Goal: Task Accomplishment & Management: Complete application form

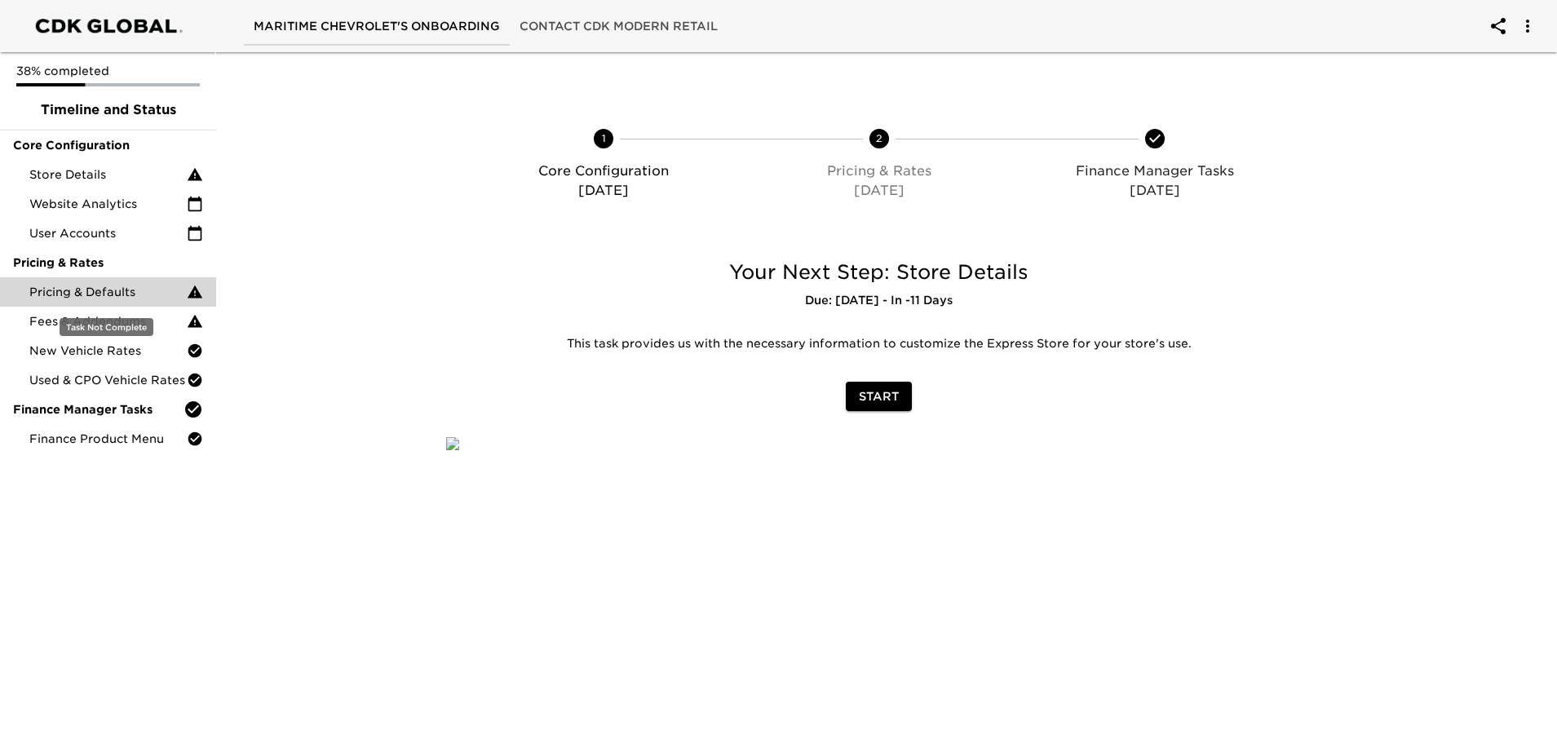
click at [113, 299] on span "Pricing & Defaults" at bounding box center [107, 292] width 157 height 16
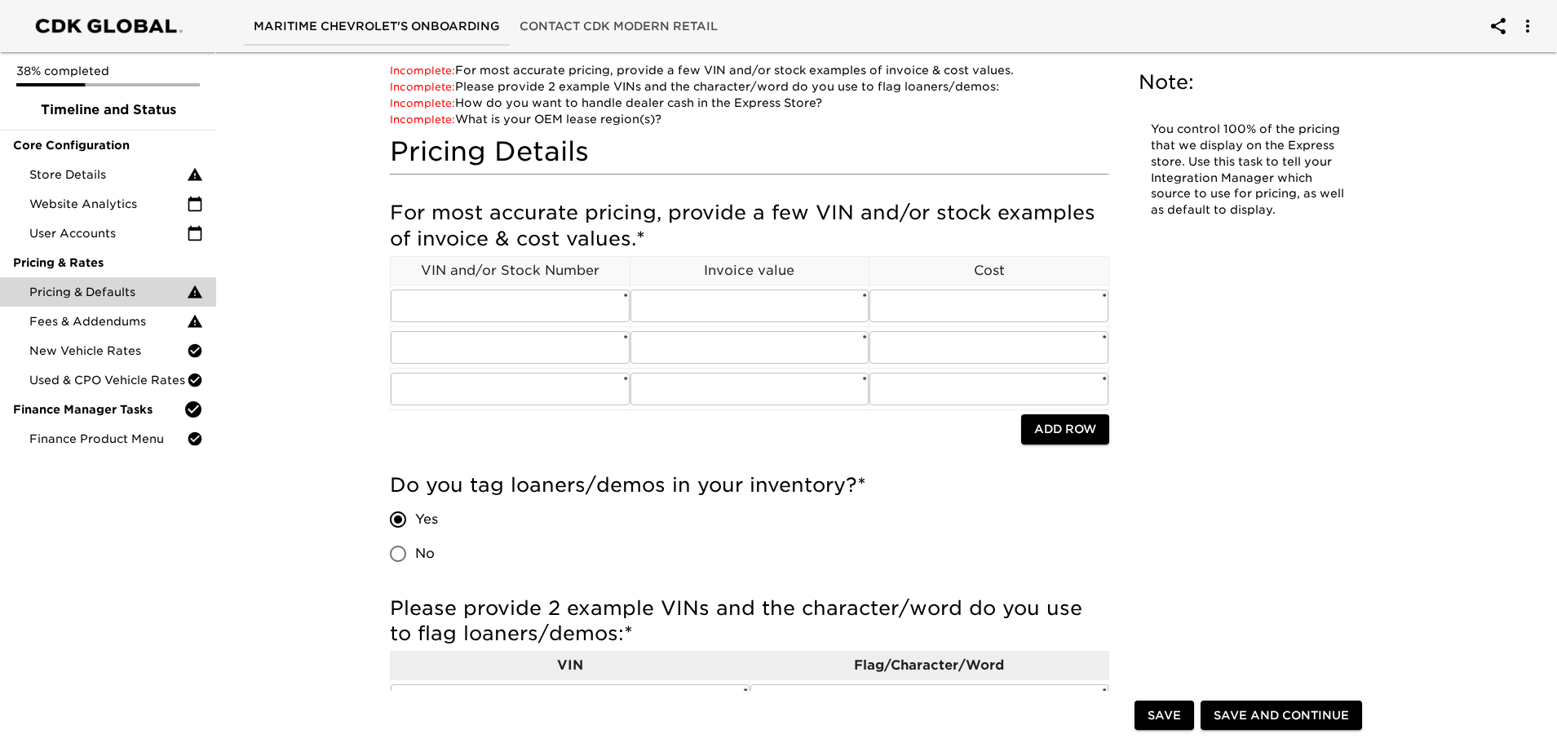
scroll to position [82, 0]
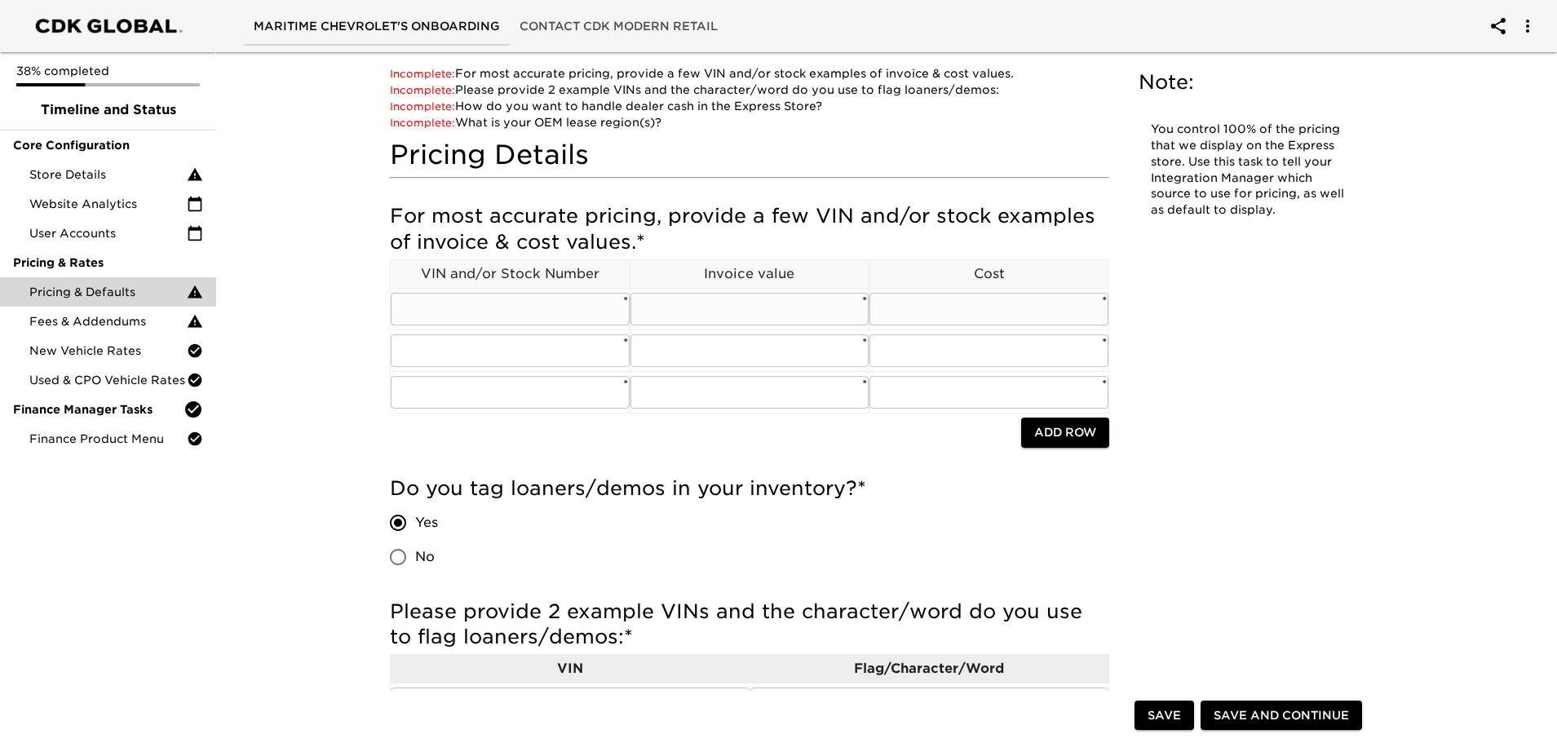
click at [451, 308] on input "text" at bounding box center [510, 309] width 239 height 33
click at [503, 304] on input "text" at bounding box center [510, 309] width 239 height 33
paste input "[US_VEHICLE_IDENTIFICATION_NUMBER]"
type input "[US_VEHICLE_IDENTIFICATION_NUMBER]"
click at [731, 317] on input "text" at bounding box center [750, 309] width 239 height 33
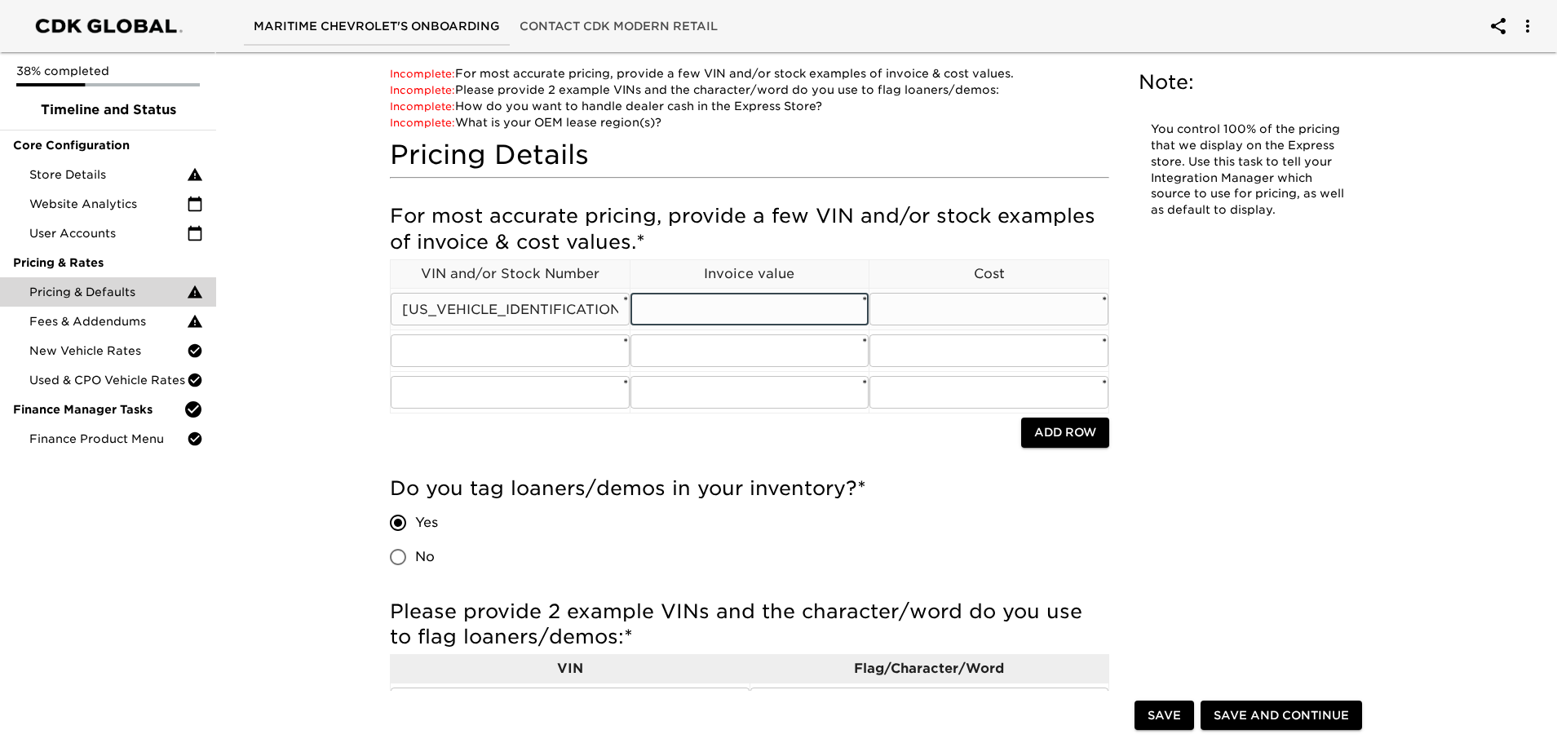
click at [615, 317] on input "[US_VEHICLE_IDENTIFICATION_NUMBER]" at bounding box center [510, 309] width 239 height 33
click at [712, 308] on input "text" at bounding box center [750, 309] width 239 height 33
type input "53574.60"
type input "50817.60"
click at [504, 351] on input "text" at bounding box center [510, 350] width 239 height 33
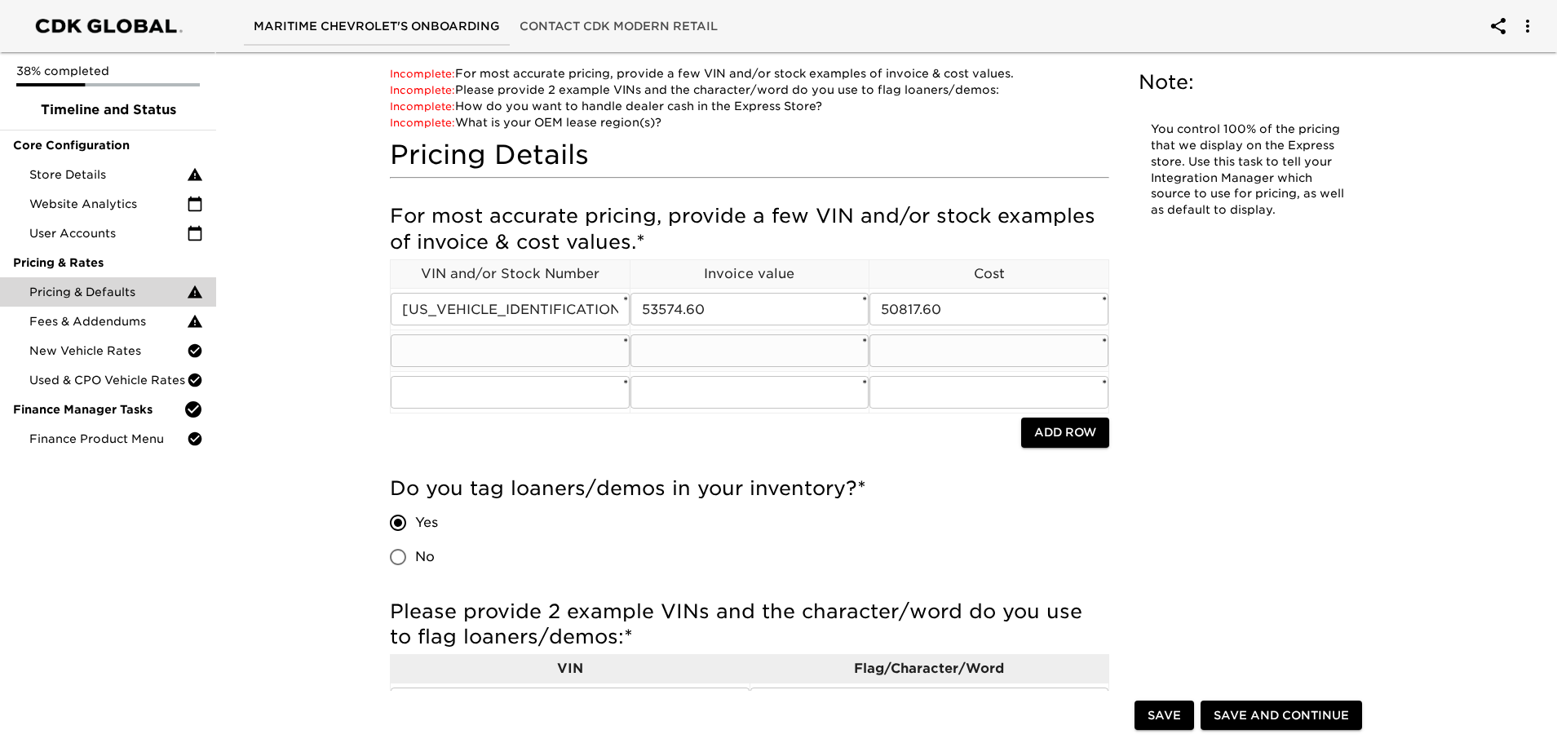
click at [498, 355] on input "text" at bounding box center [510, 350] width 239 height 33
paste input "[US_VEHICLE_IDENTIFICATION_NUMBER]"
type input "[US_VEHICLE_IDENTIFICATION_NUMBER]"
click at [711, 352] on input "text" at bounding box center [750, 350] width 239 height 33
type input "48995.00"
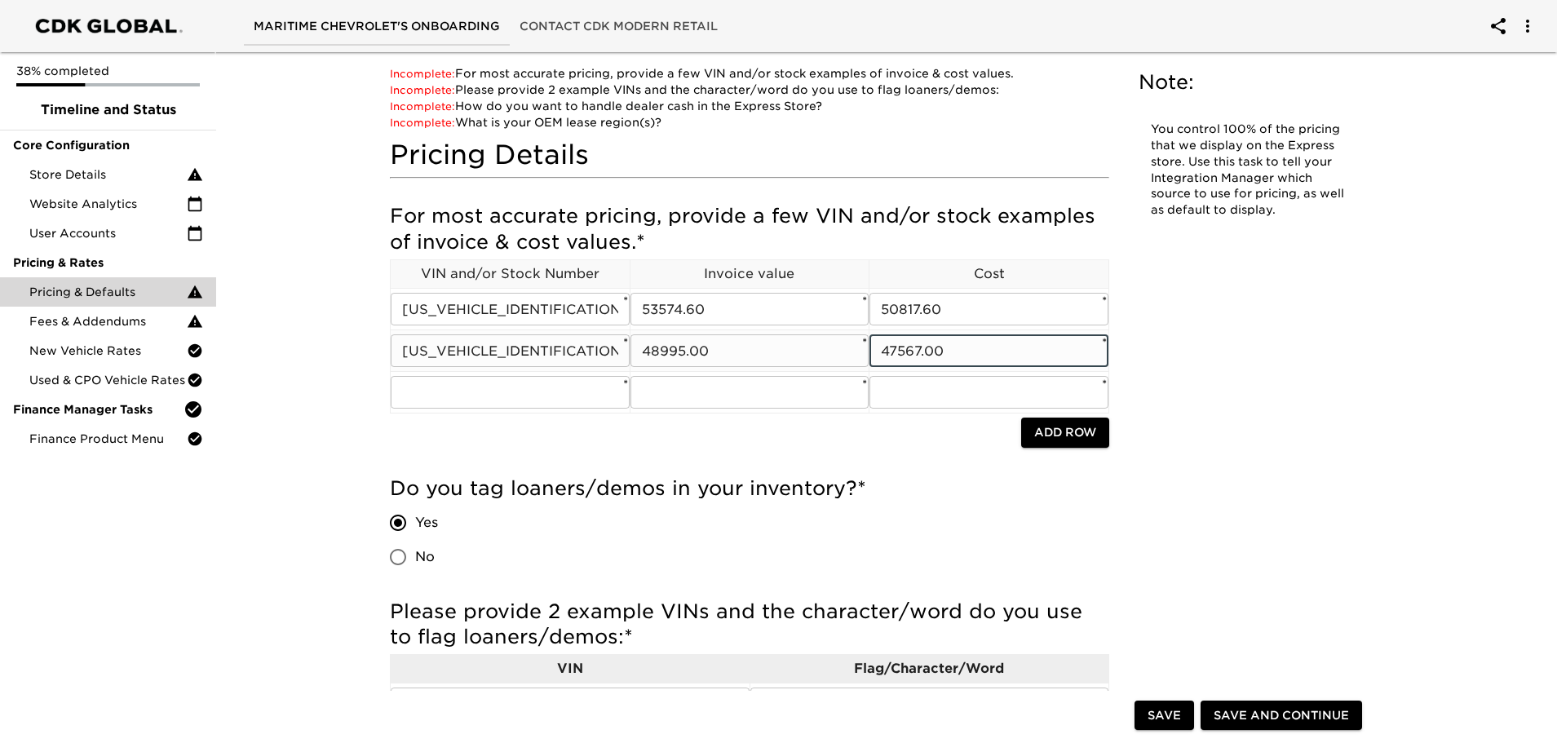
type input "47567.00"
click at [460, 406] on input "text" at bounding box center [510, 392] width 239 height 33
click at [463, 392] on input "text" at bounding box center [510, 392] width 239 height 33
paste input "[US_VEHICLE_IDENTIFICATION_NUMBER]"
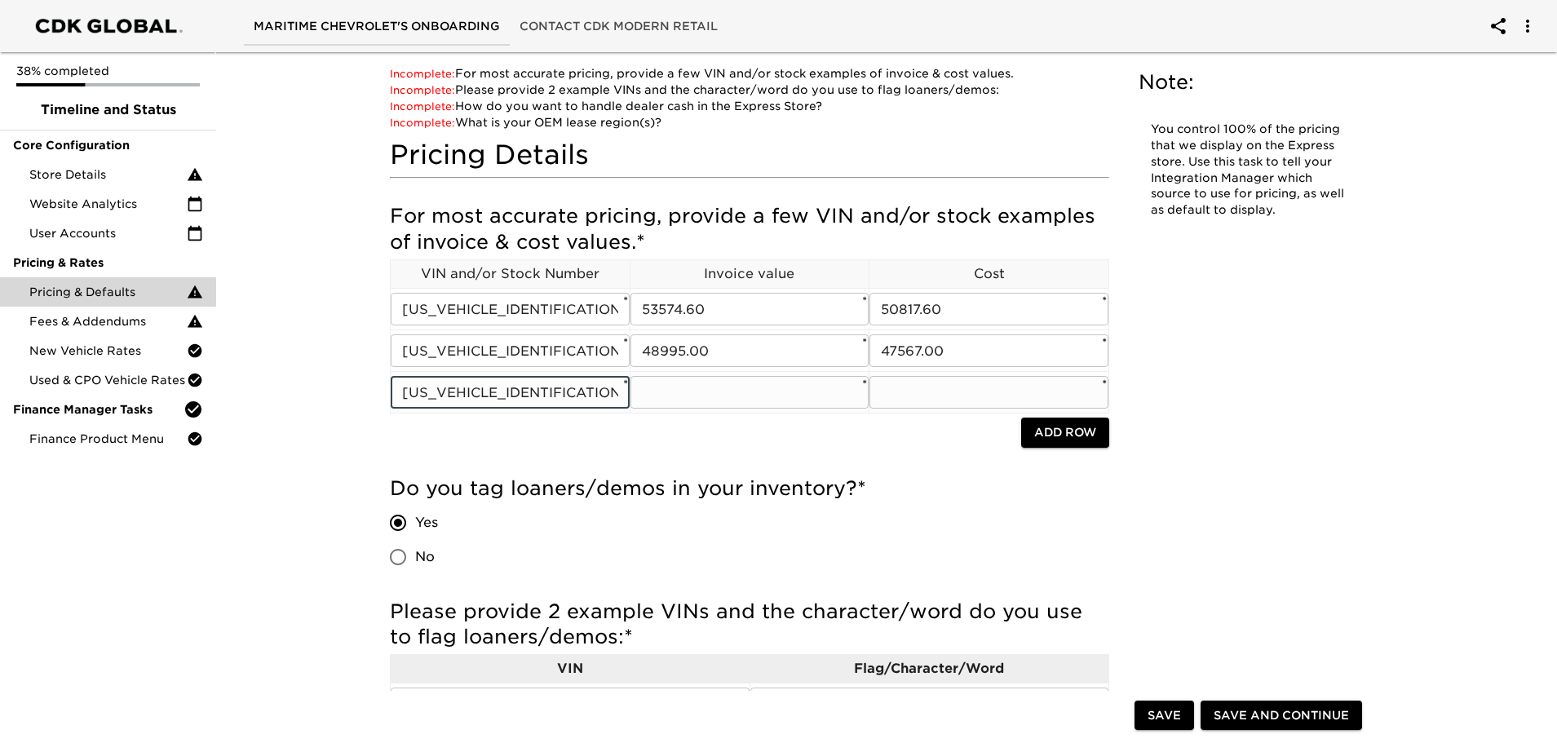
type input "[US_VEHICLE_IDENTIFICATION_NUMBER]"
click at [717, 398] on input "text" at bounding box center [750, 392] width 239 height 33
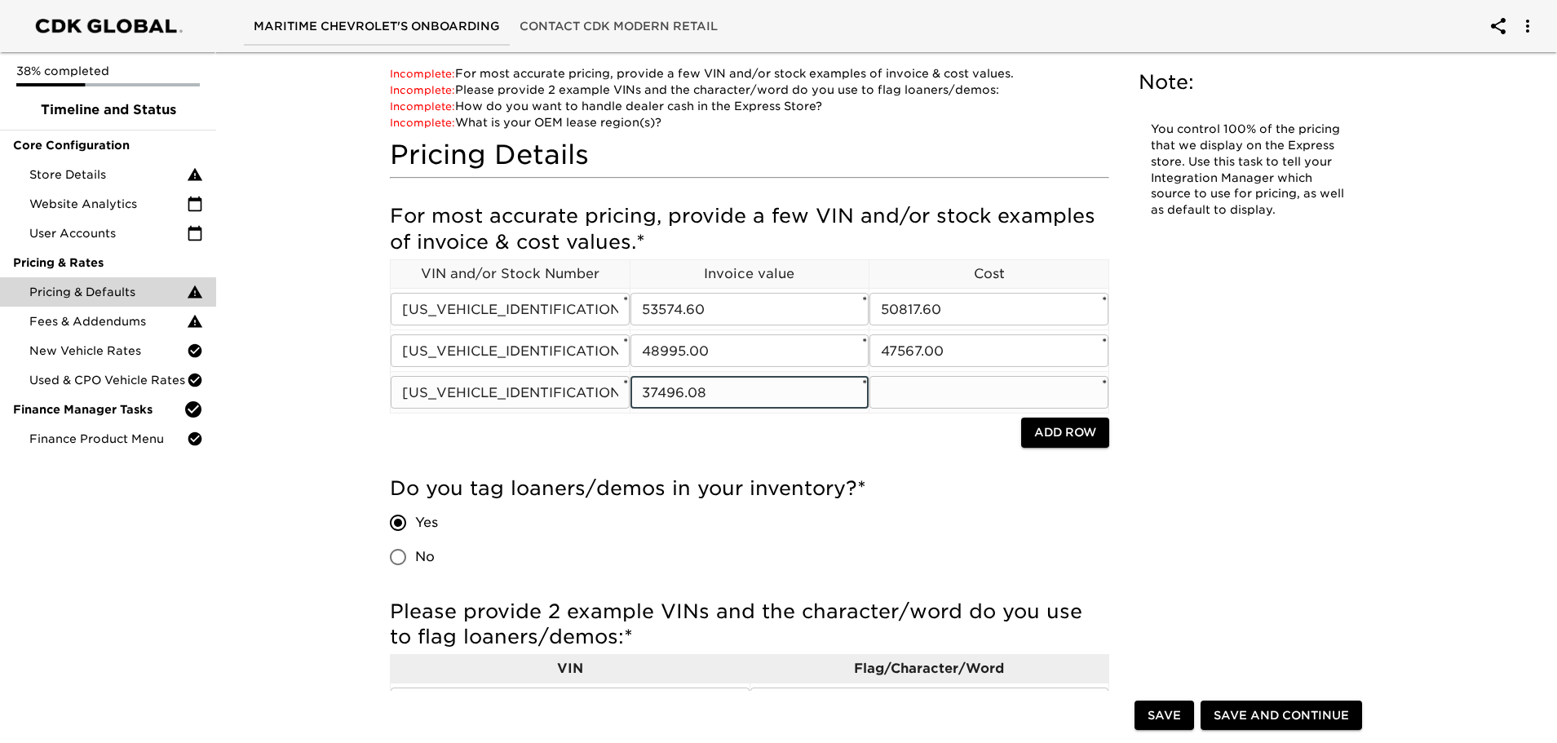
type input "37496.08"
click at [955, 392] on input "text" at bounding box center [989, 392] width 239 height 33
type input "35886.60"
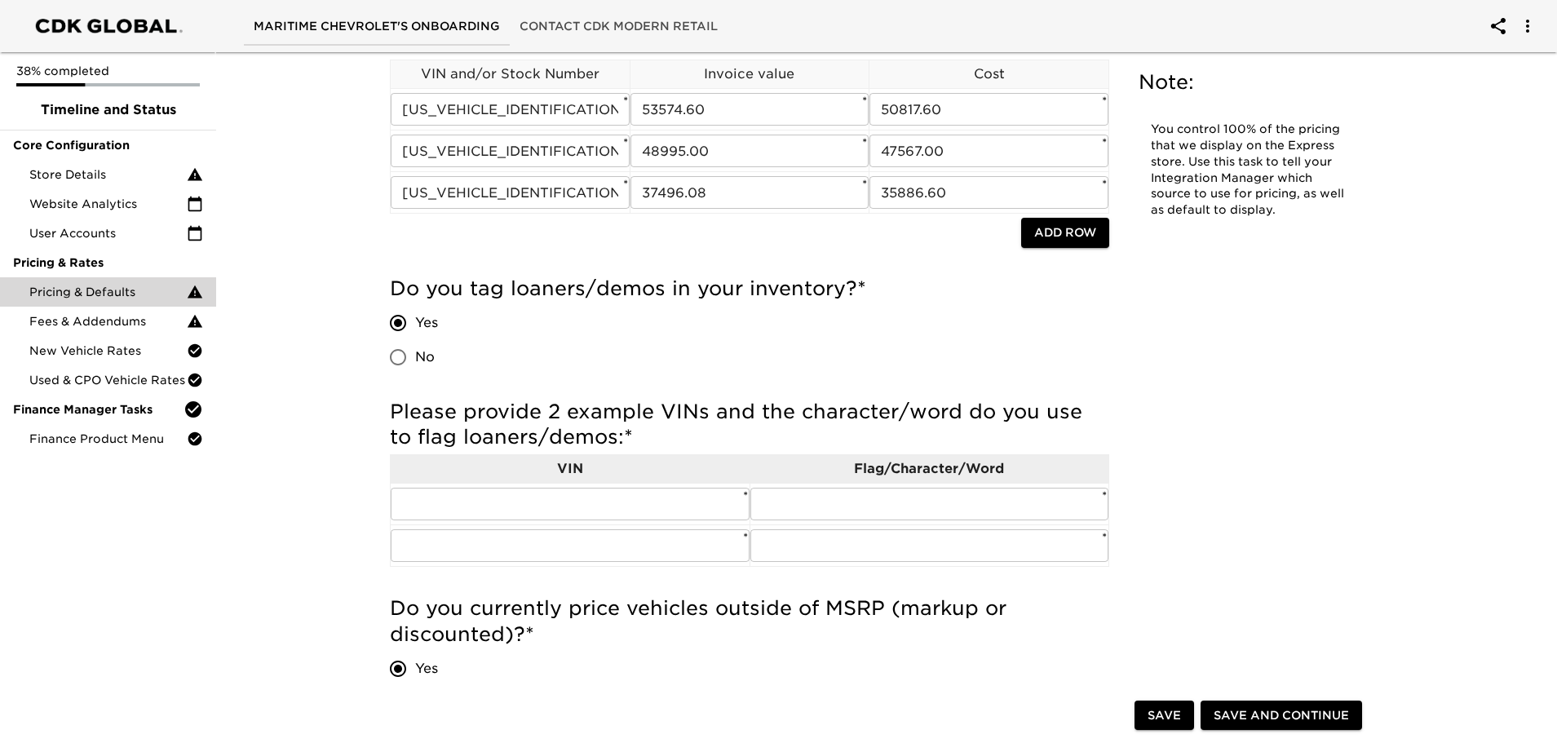
scroll to position [326, 0]
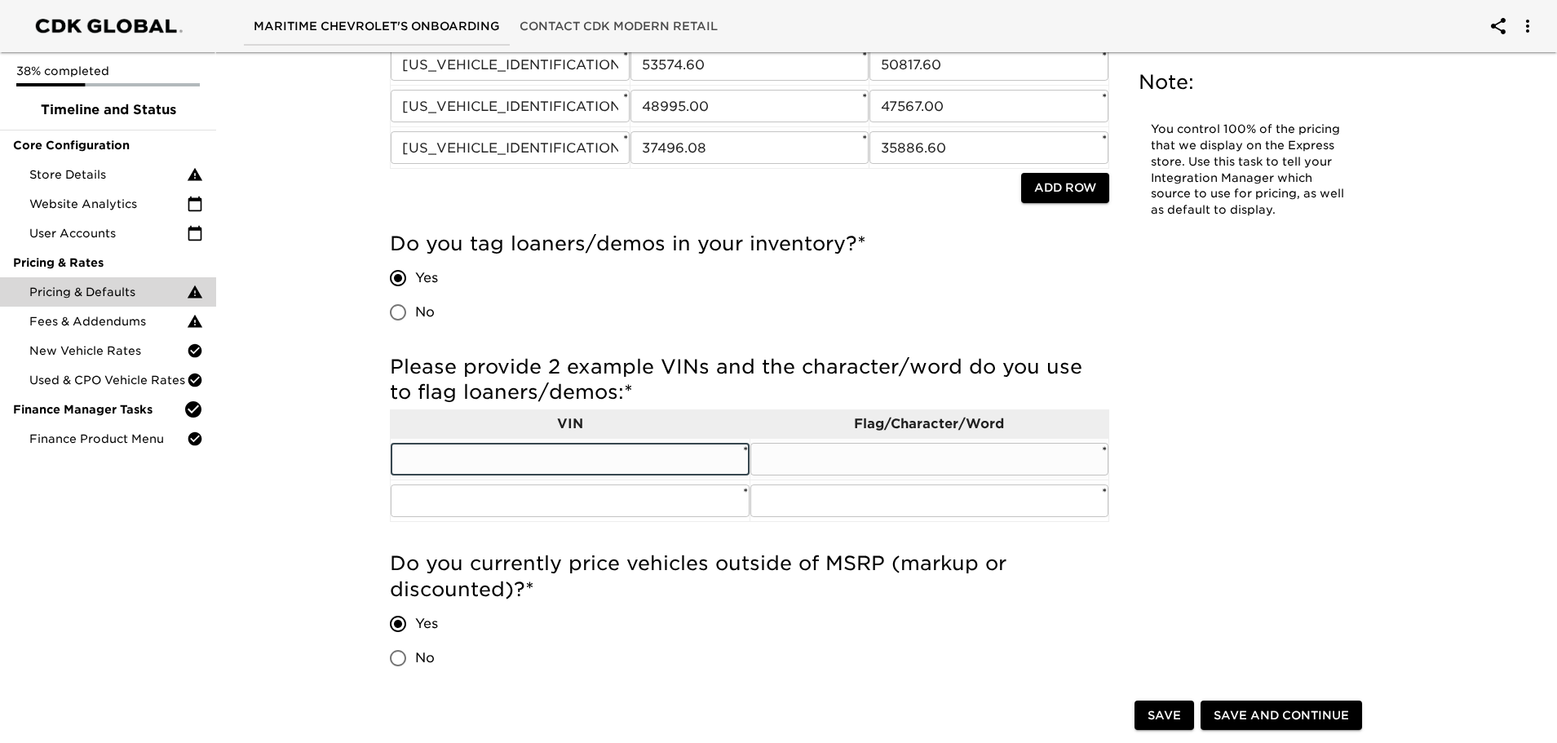
click at [502, 459] on input "text" at bounding box center [570, 459] width 359 height 33
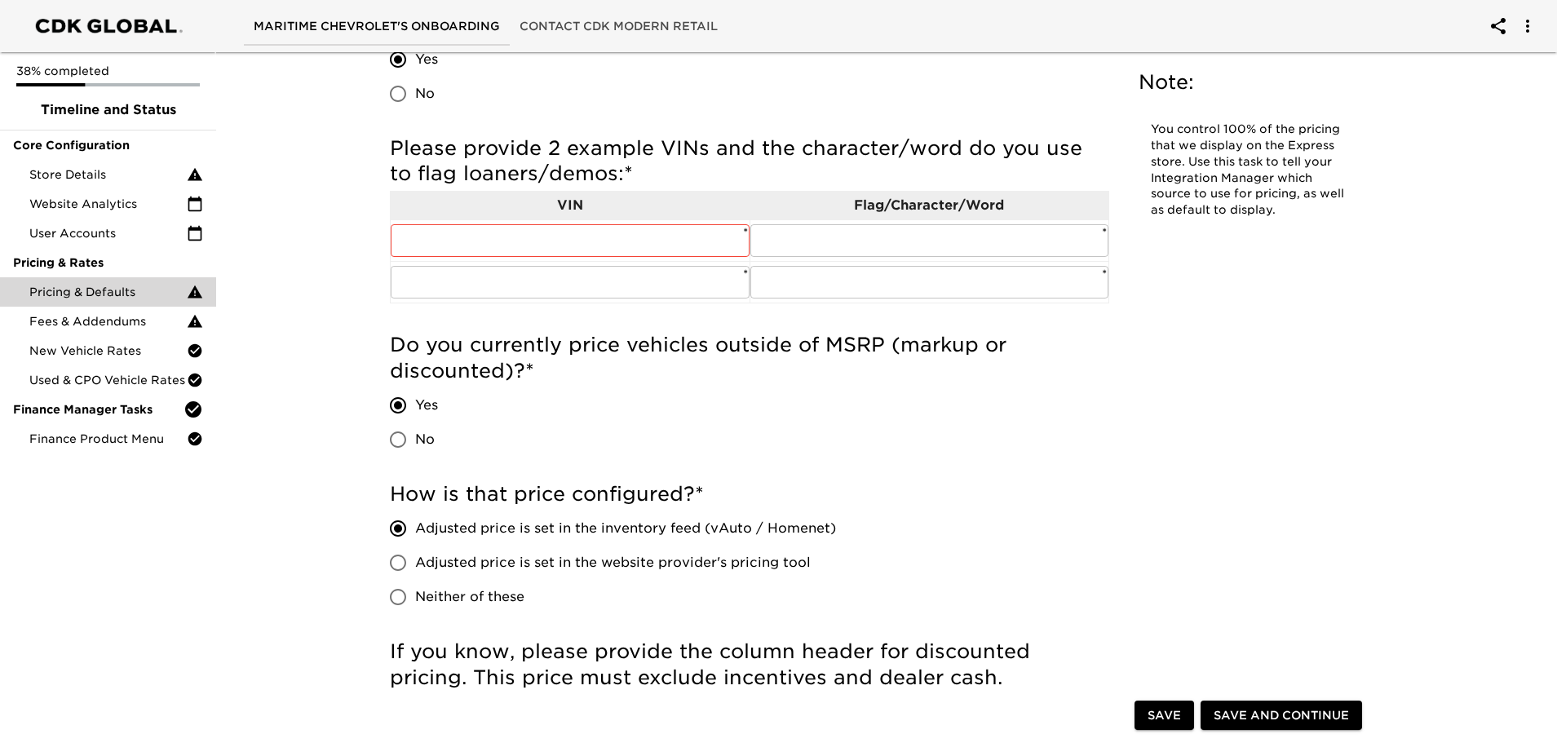
scroll to position [489, 0]
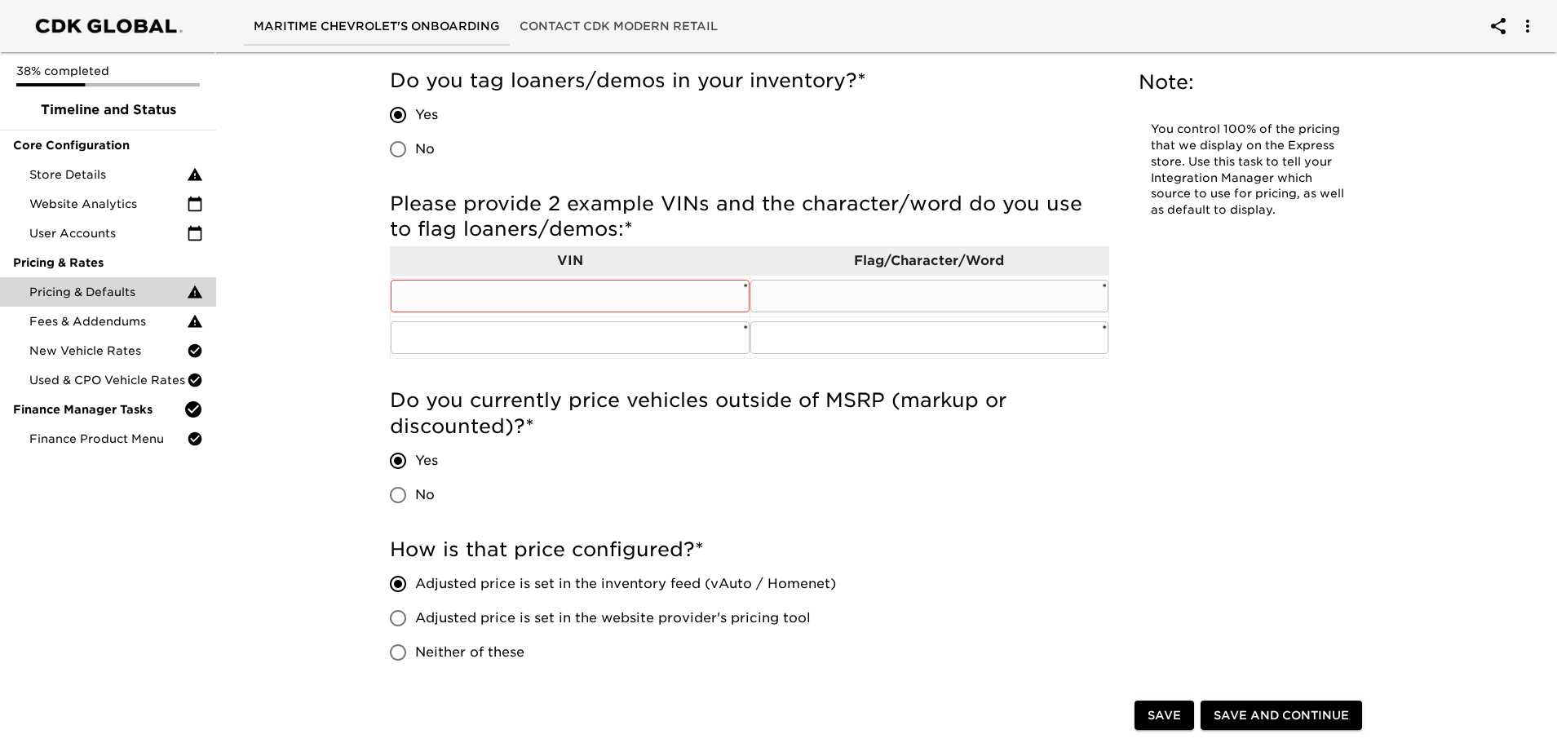
click at [431, 296] on input "text" at bounding box center [570, 296] width 359 height 33
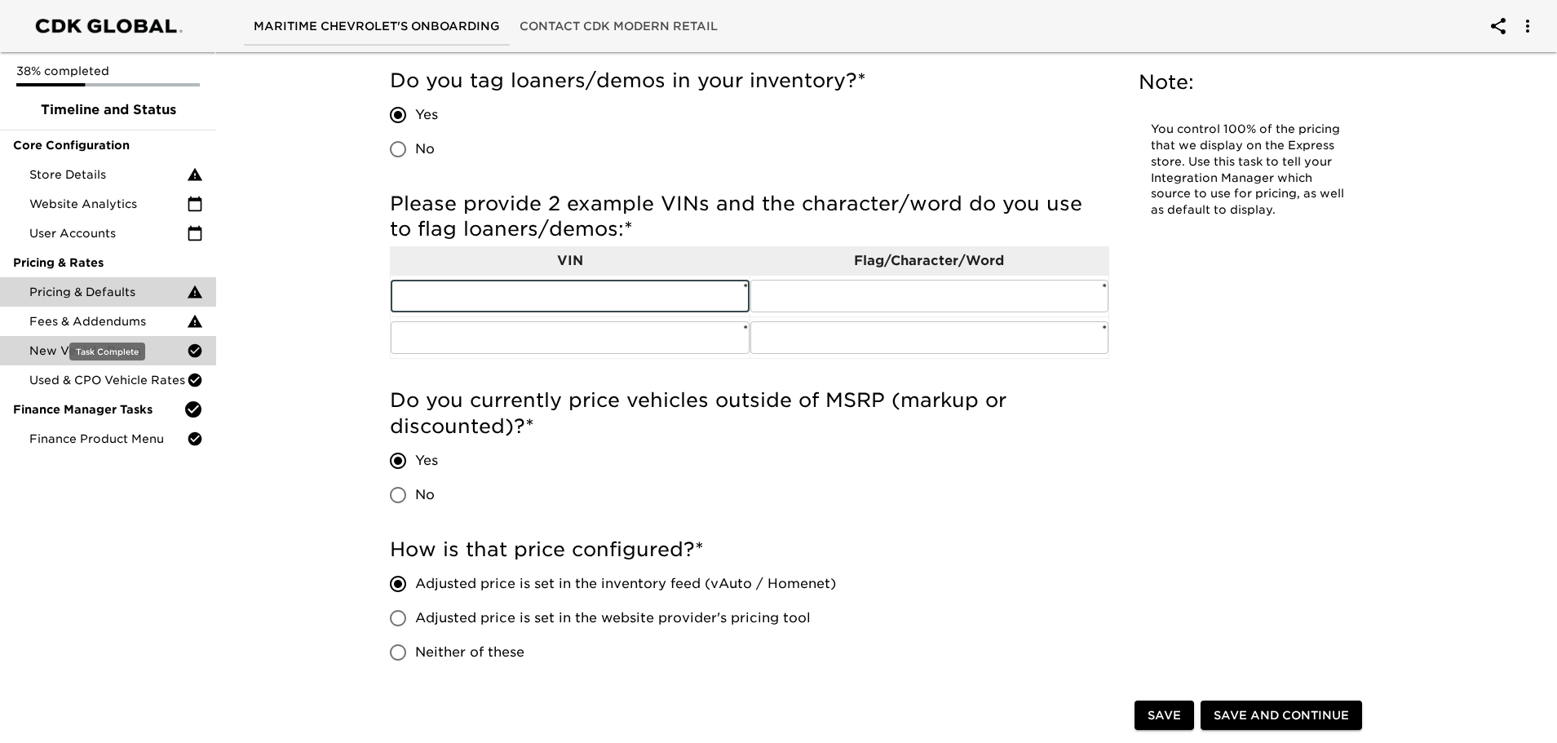
scroll to position [326, 0]
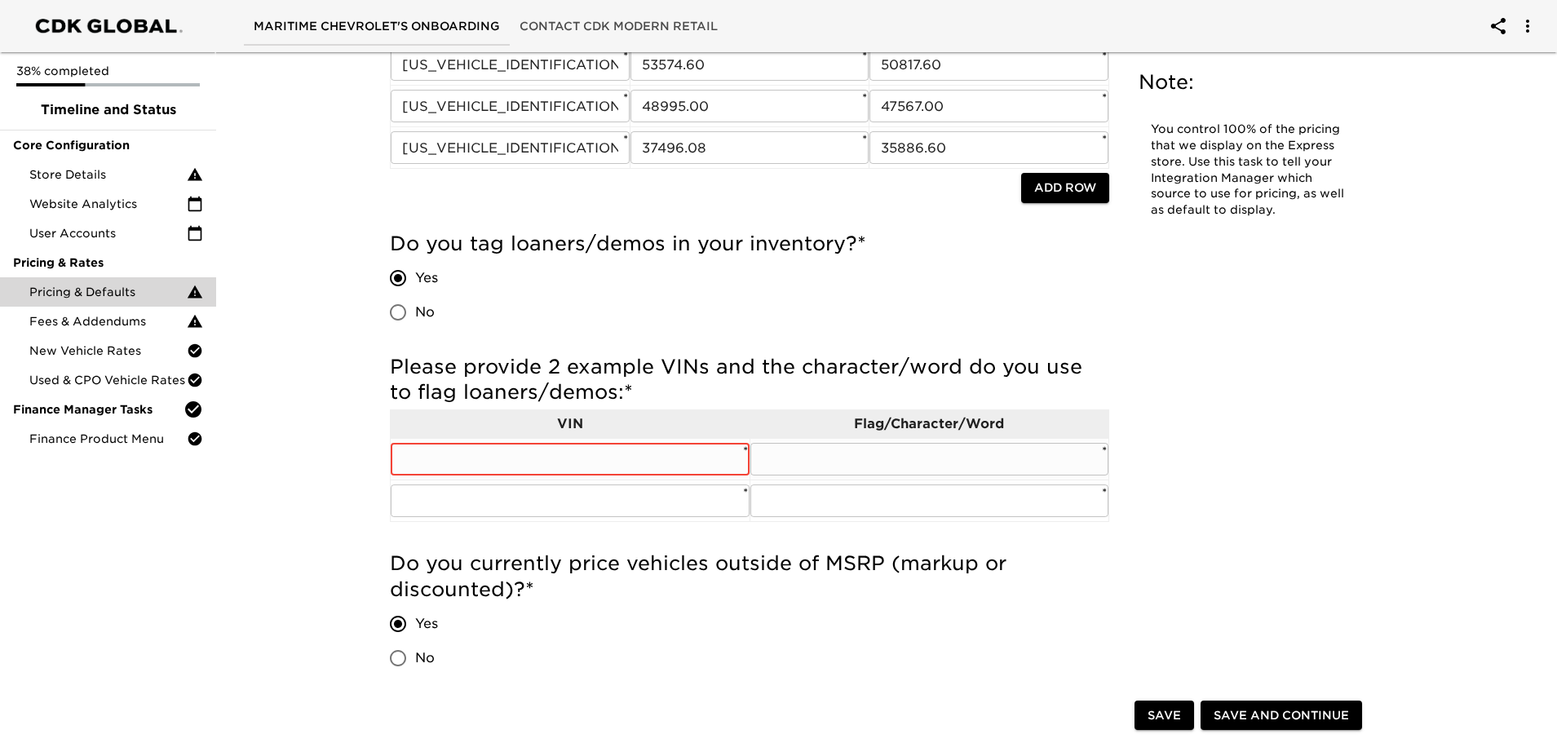
click at [425, 452] on input "text" at bounding box center [570, 459] width 359 height 33
click at [591, 458] on input "text" at bounding box center [570, 459] width 359 height 33
paste input "[US_VEHICLE_IDENTIFICATION_NUMBER]"
type input "[US_VEHICLE_IDENTIFICATION_NUMBER]"
click at [864, 453] on input "text" at bounding box center [930, 459] width 359 height 33
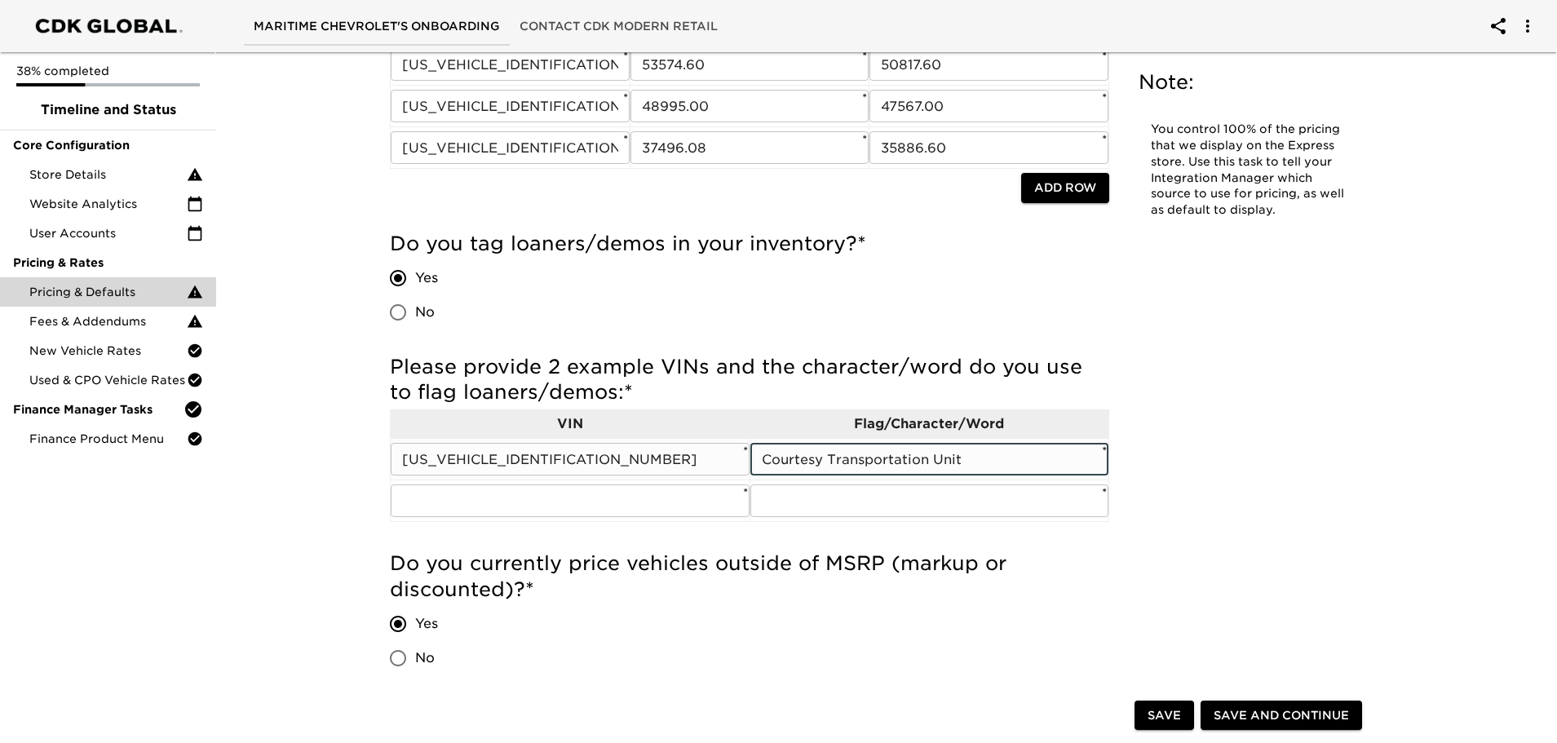
type input "Courtesy Transportation Unit"
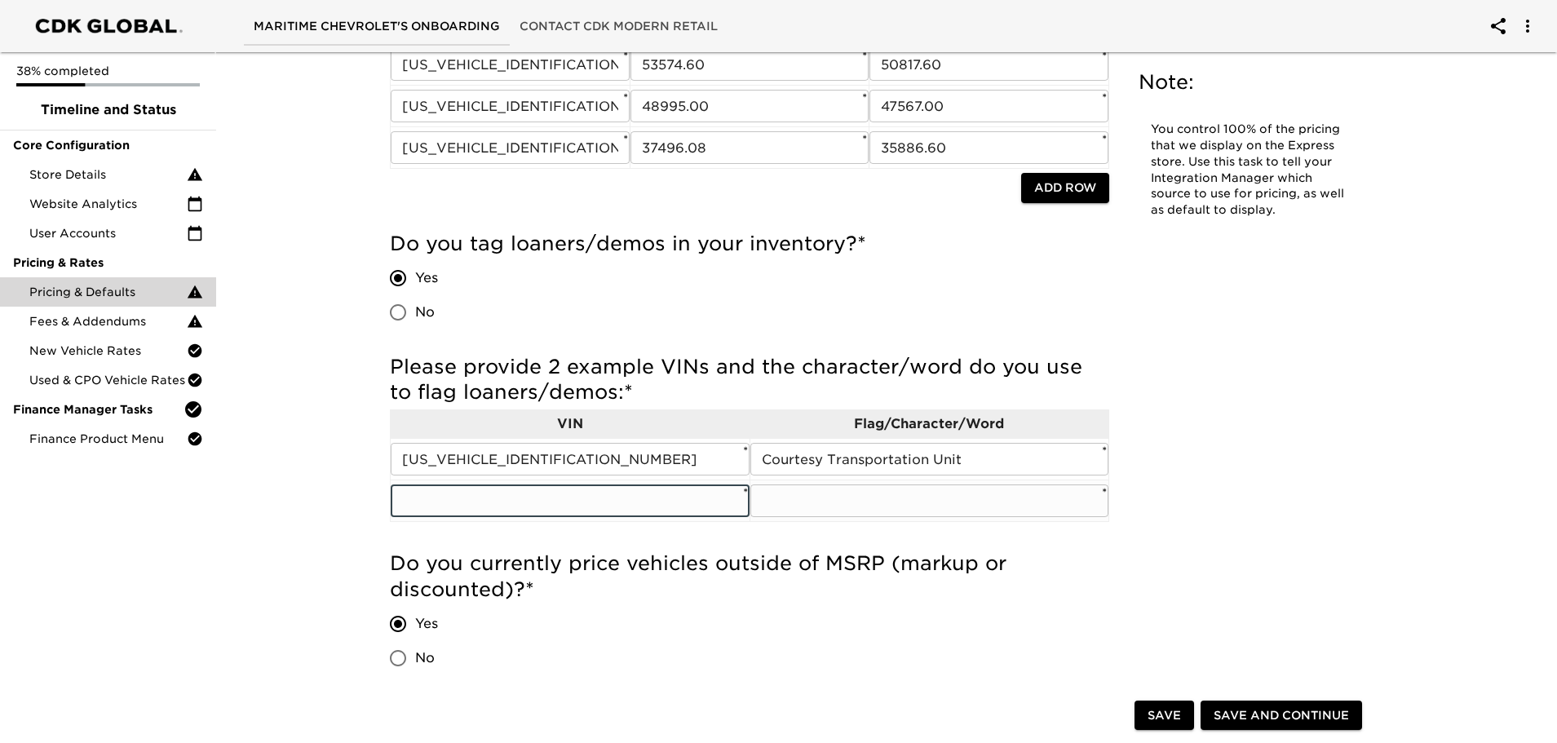
click at [555, 511] on input "text" at bounding box center [570, 501] width 359 height 33
paste input "[US_VEHICLE_IDENTIFICATION_NUMBER]"
type input "[US_VEHICLE_IDENTIFICATION_NUMBER]"
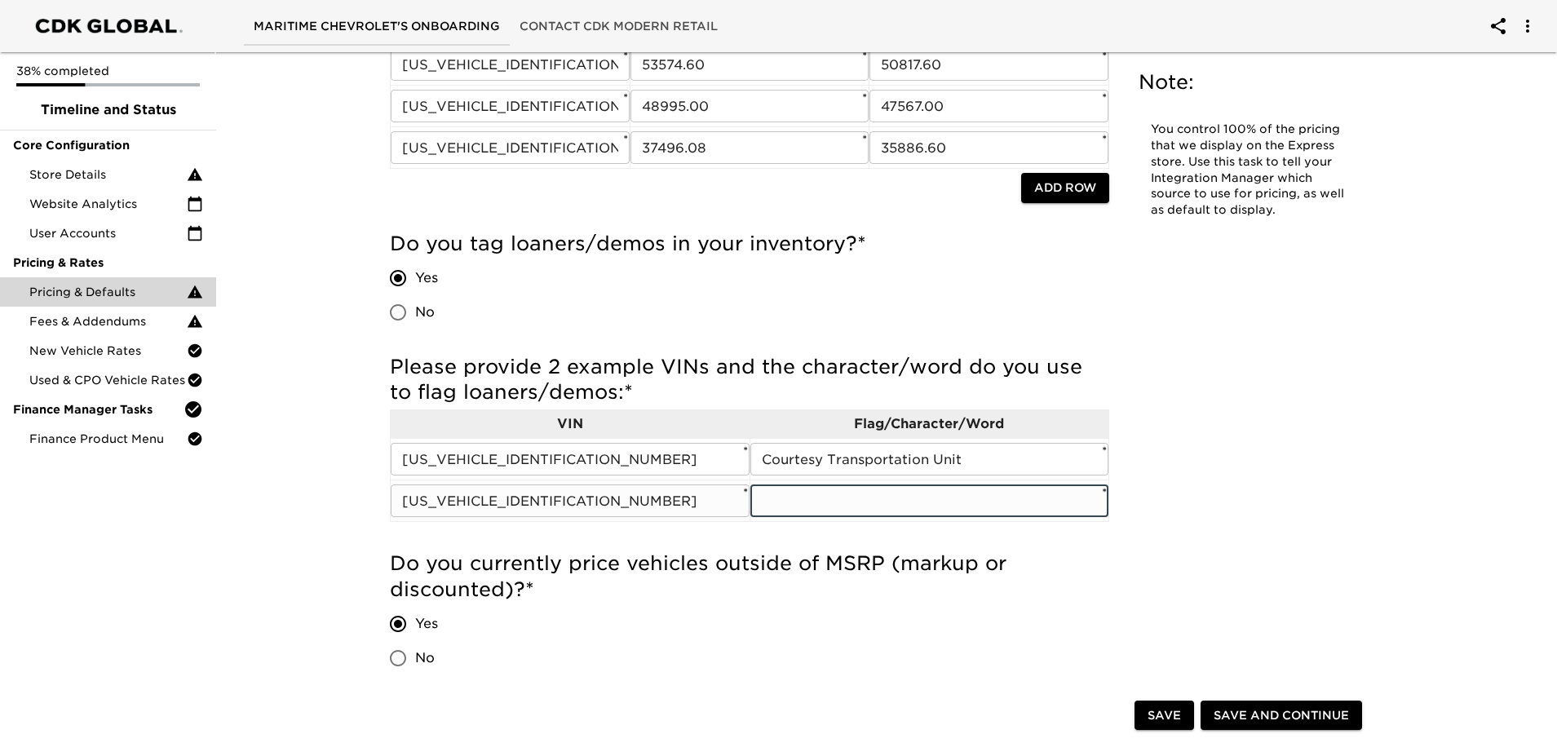
click at [871, 506] on input "text" at bounding box center [930, 501] width 359 height 33
type input "Courtesy Transportation Unit"
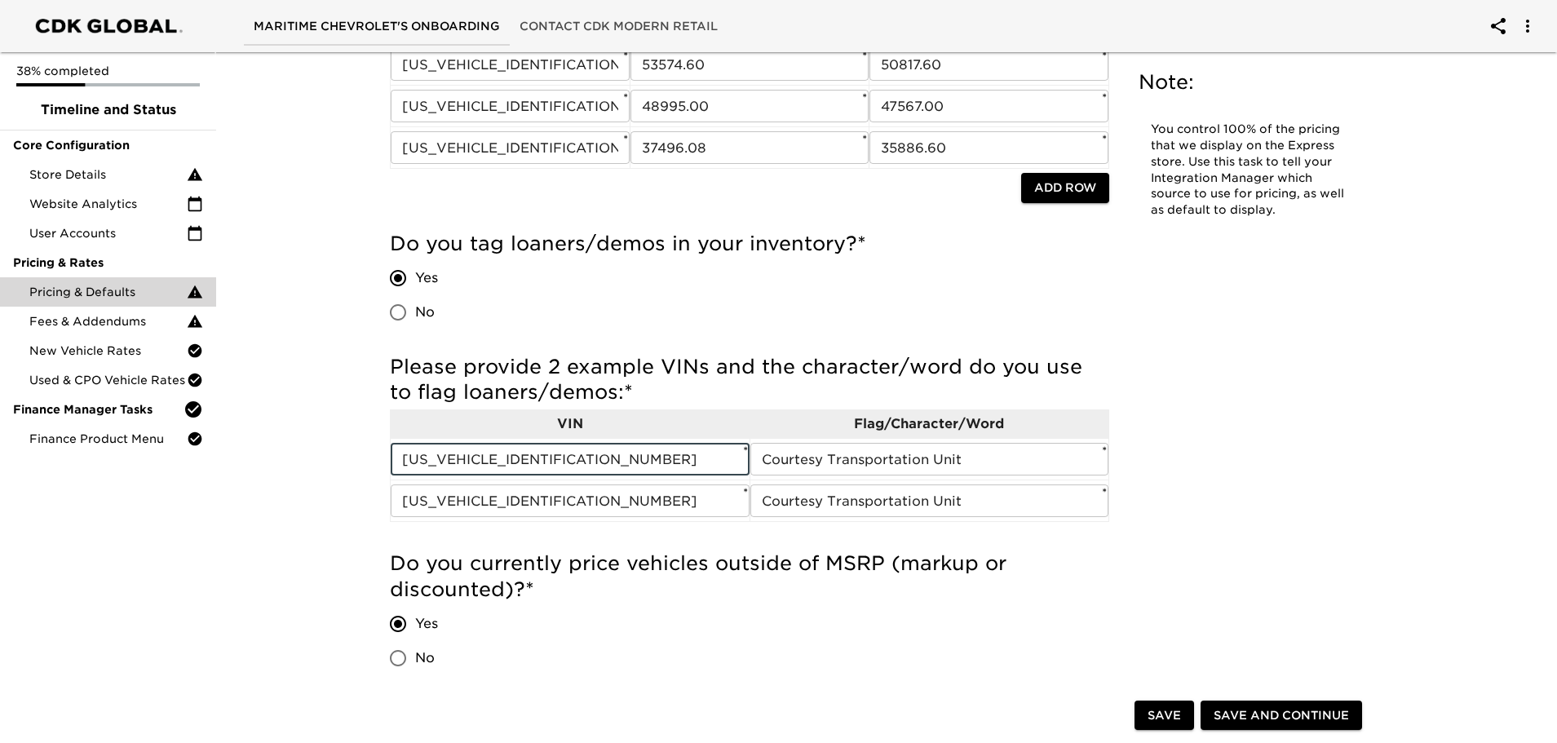
drag, startPoint x: 566, startPoint y: 463, endPoint x: 276, endPoint y: 454, distance: 290.6
click at [536, 492] on input "[US_VEHICLE_IDENTIFICATION_NUMBER]" at bounding box center [570, 501] width 359 height 33
click at [542, 470] on input "text" at bounding box center [570, 459] width 359 height 33
paste input "[US_VEHICLE_IDENTIFICATION_NUMBER]"
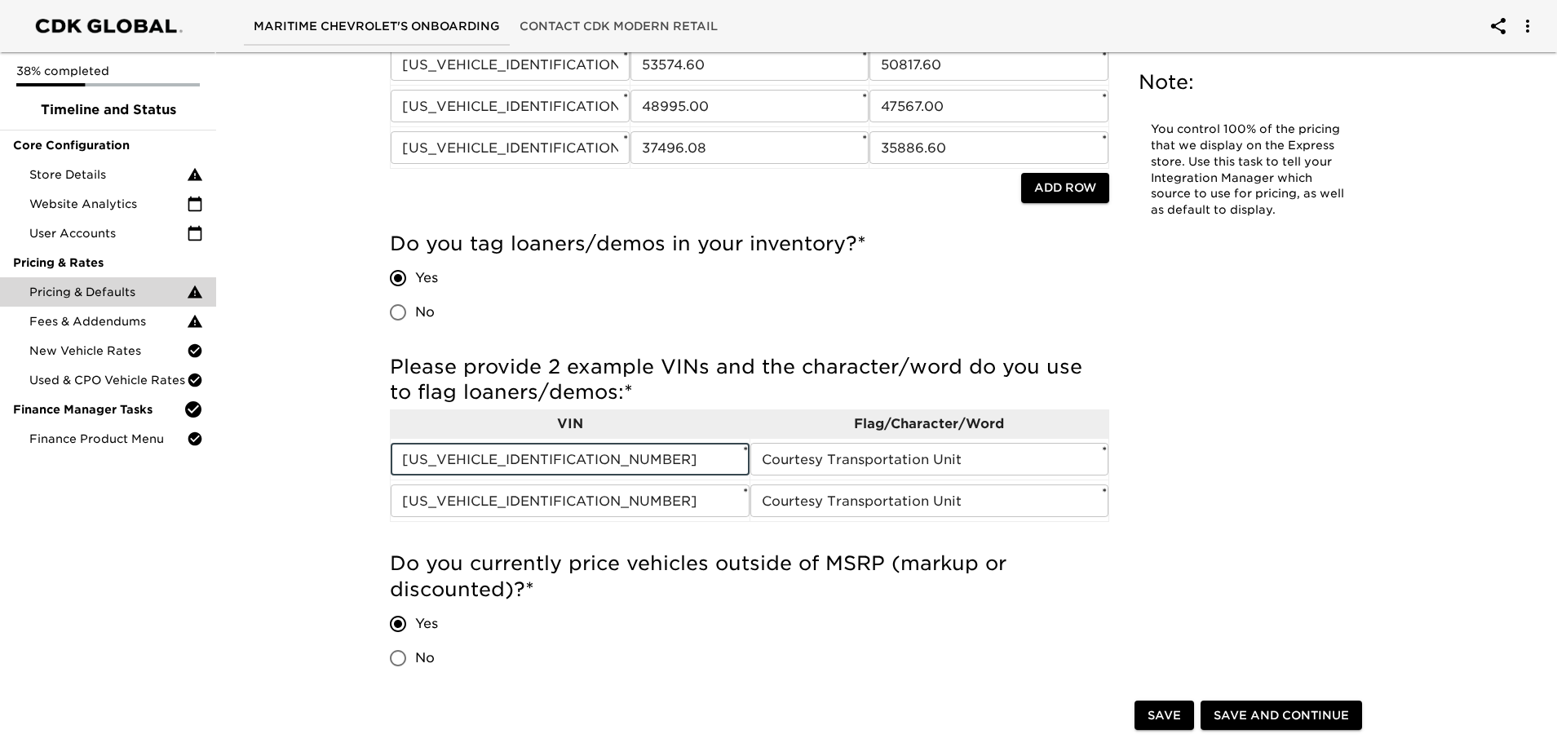
type input "[US_VEHICLE_IDENTIFICATION_NUMBER]"
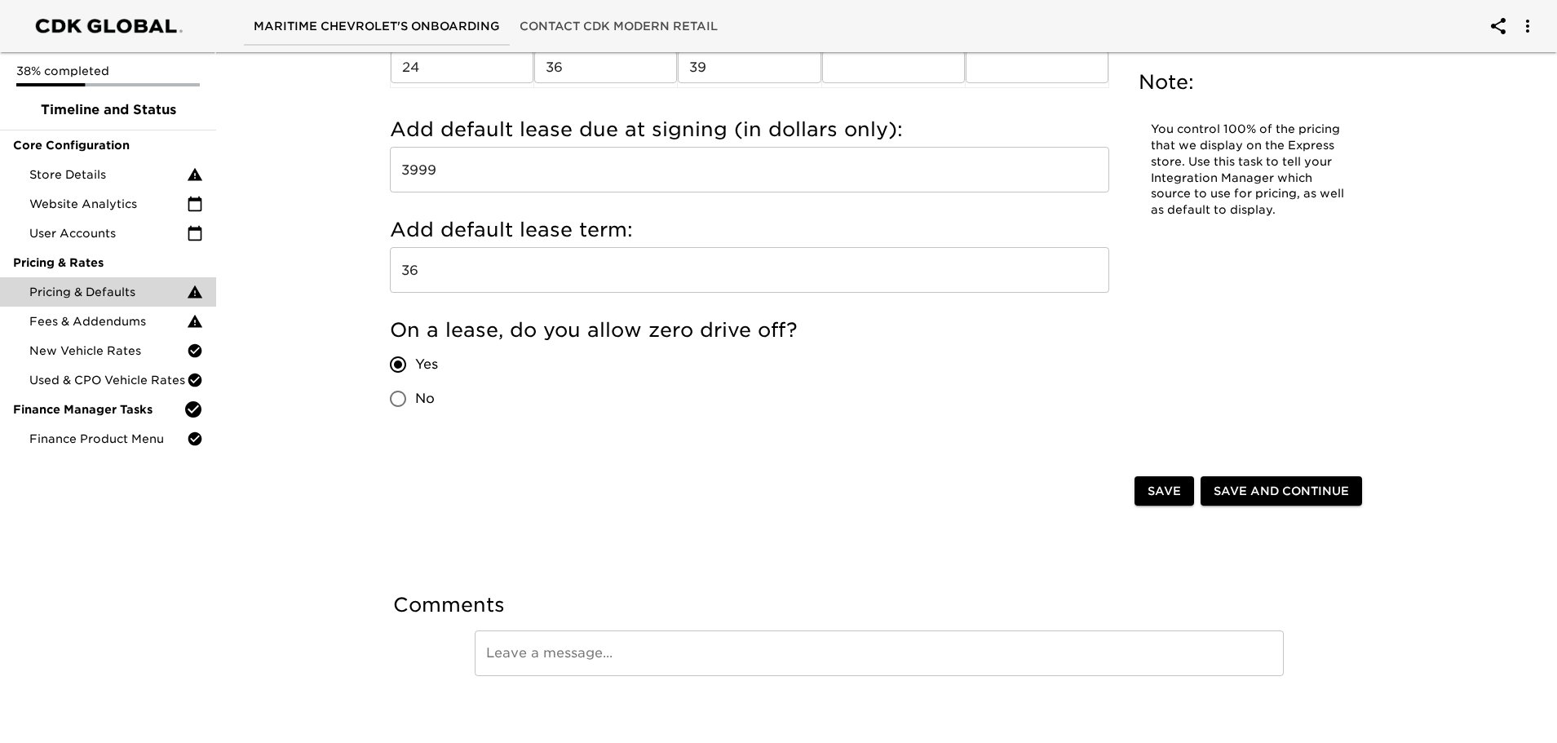
scroll to position [2261, 0]
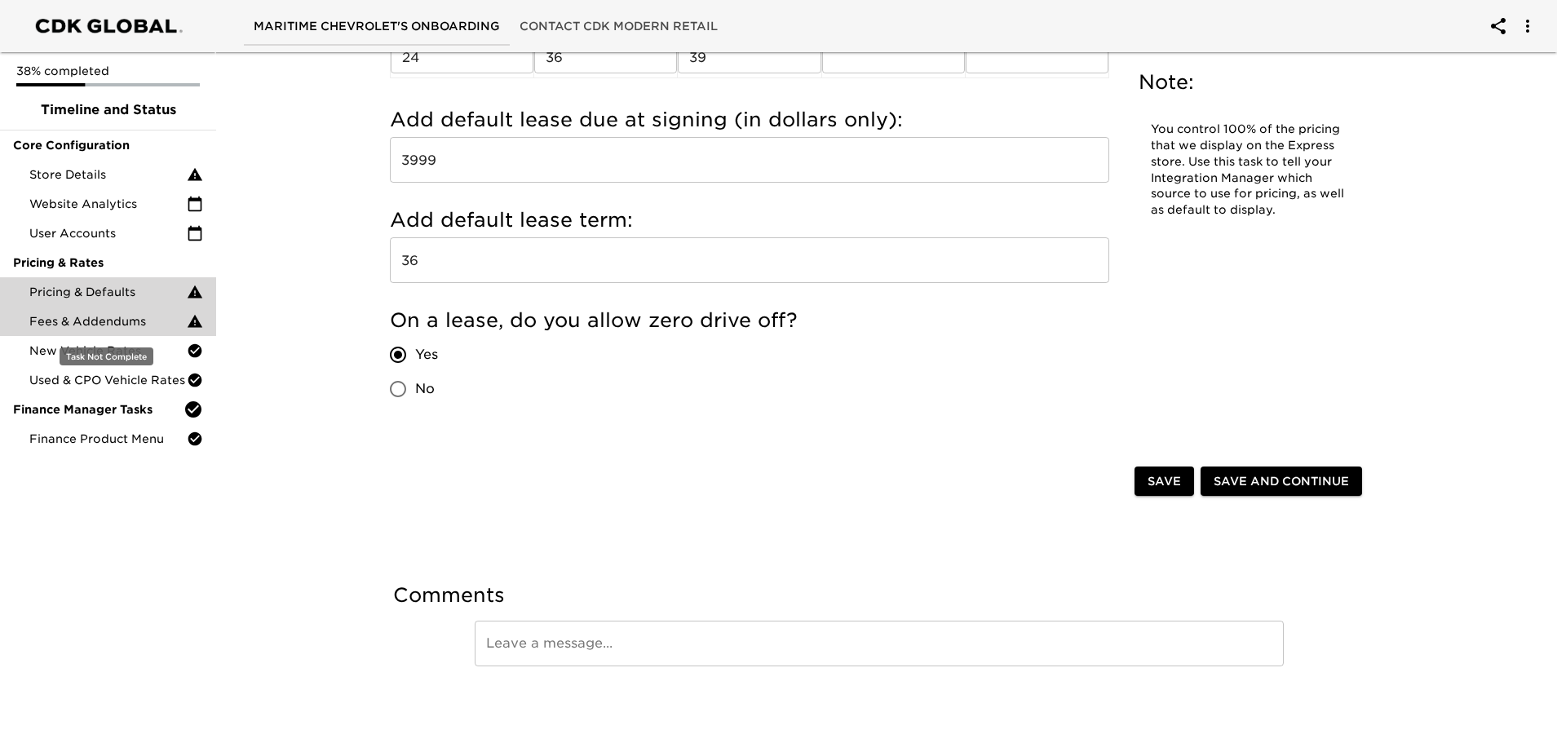
click at [113, 317] on span "Fees & Addendums" at bounding box center [107, 321] width 157 height 16
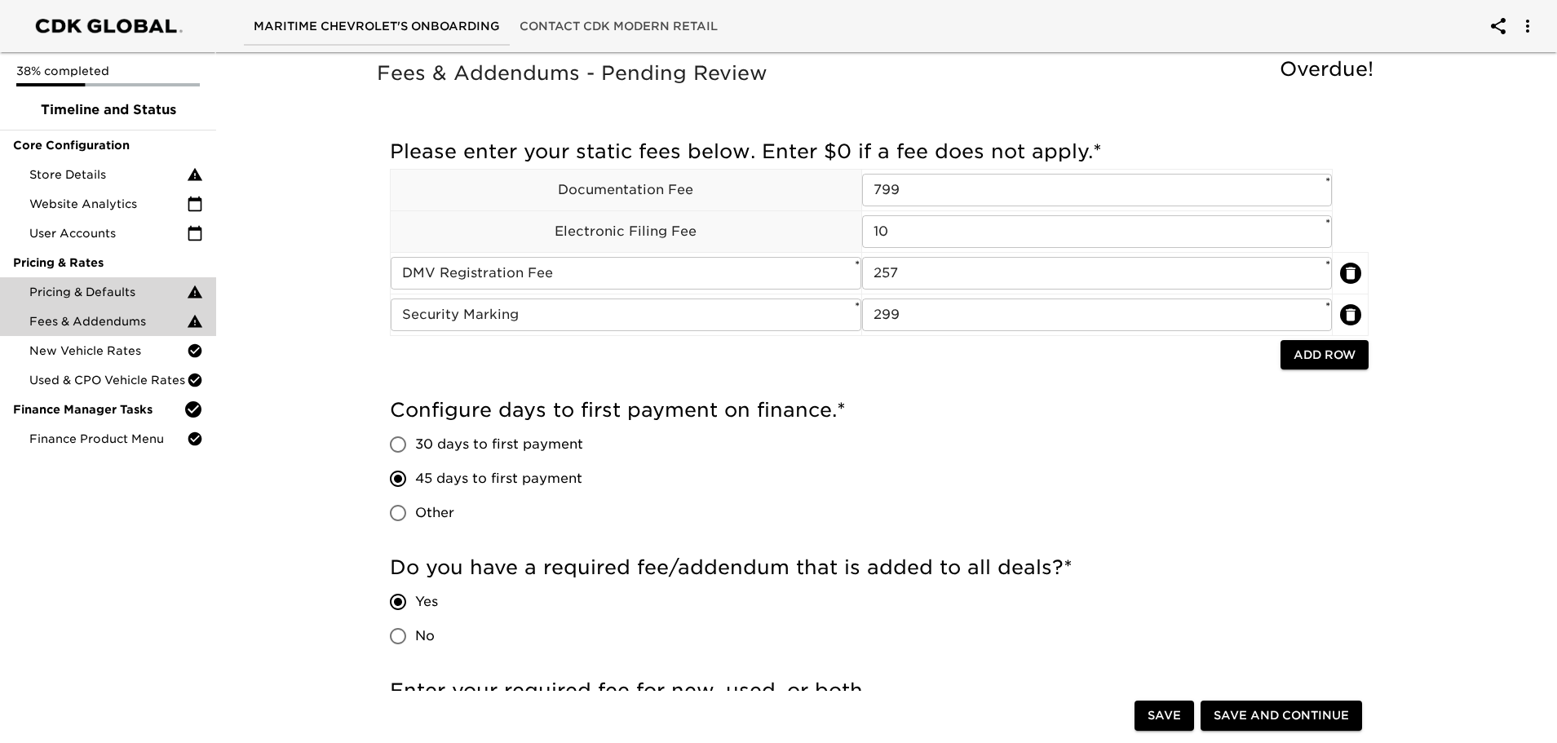
click at [110, 281] on div "Pricing & Defaults" at bounding box center [108, 291] width 216 height 29
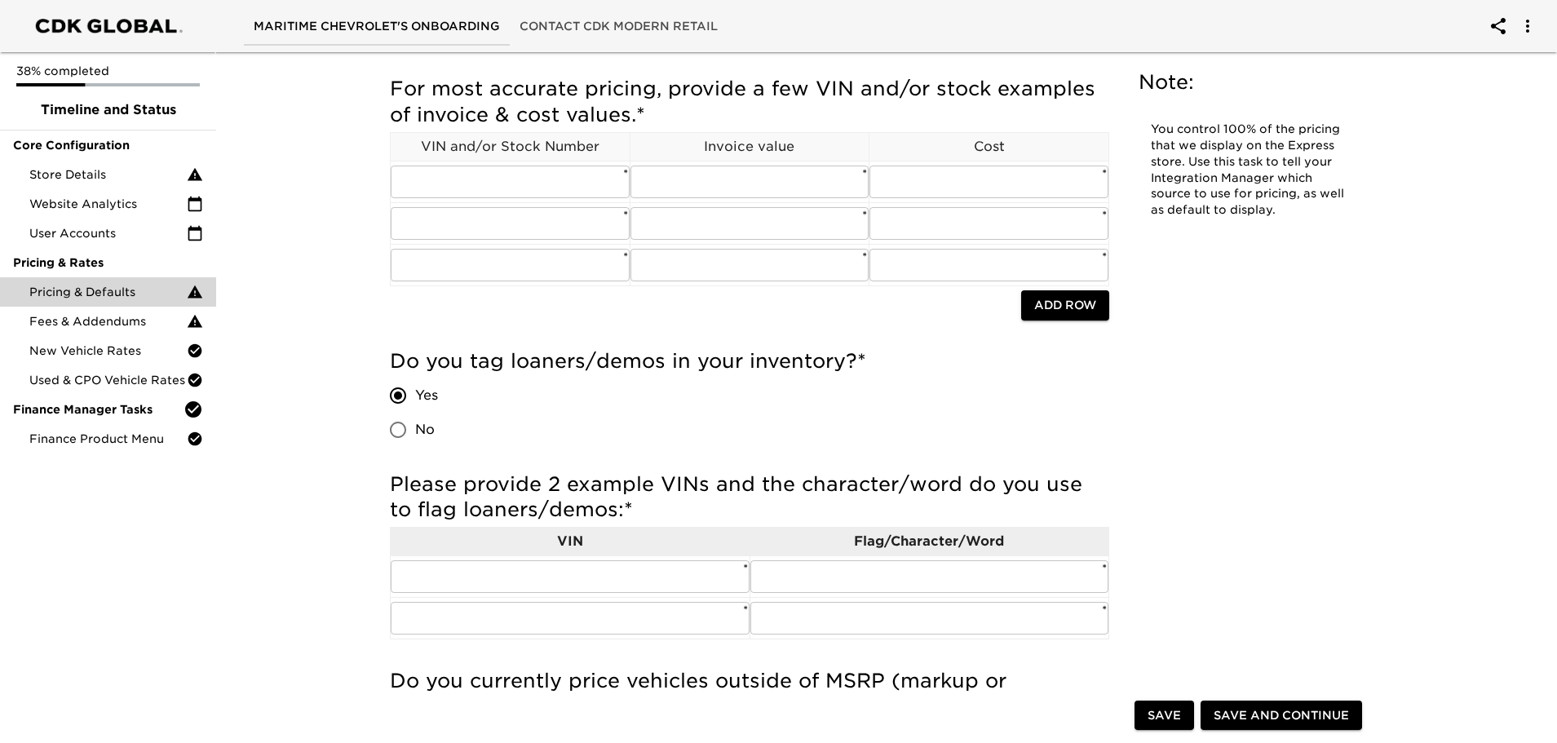
scroll to position [245, 0]
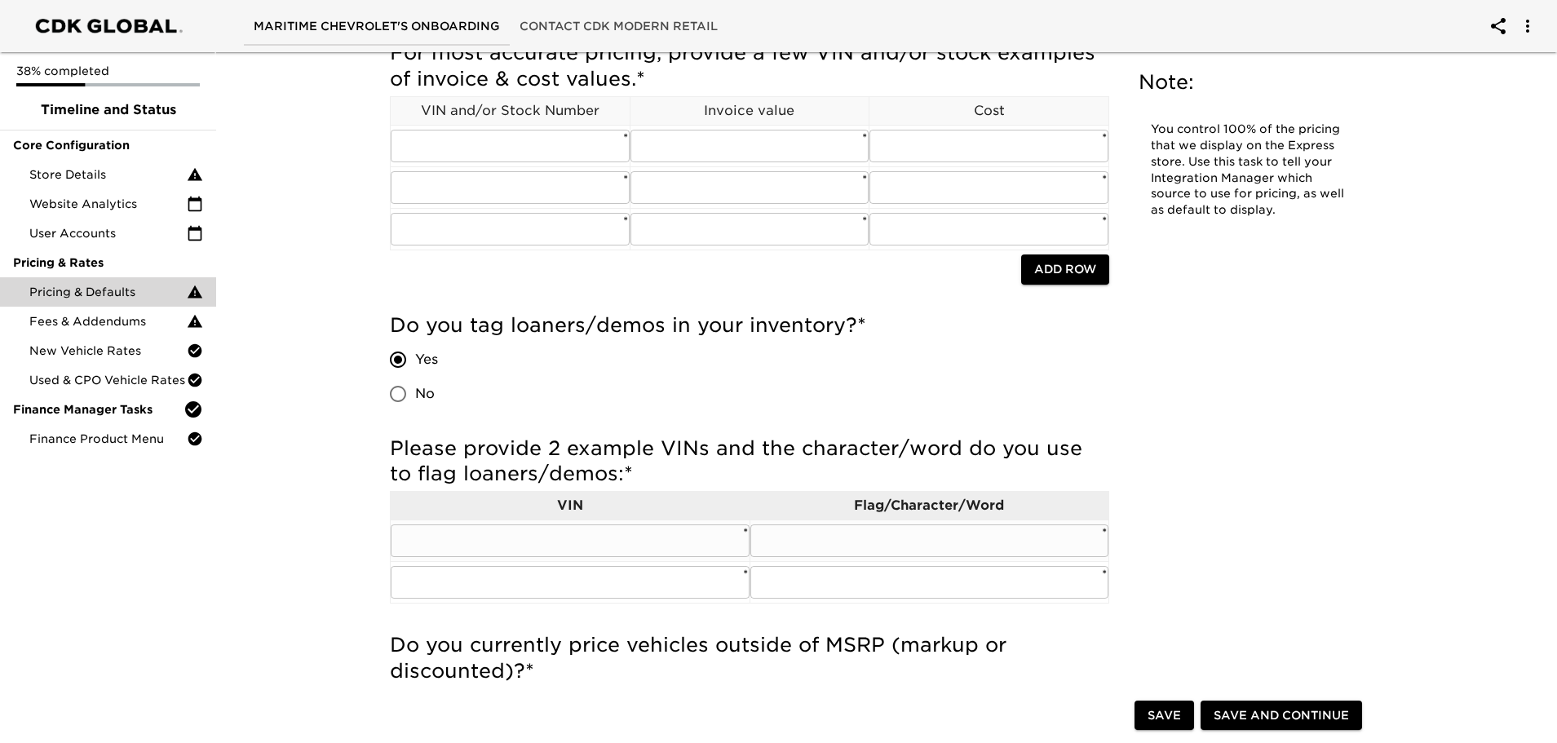
click at [490, 537] on input "text" at bounding box center [570, 541] width 359 height 33
type input "[US_VEHICLE_IDENTIFICATION_NUMBER]"
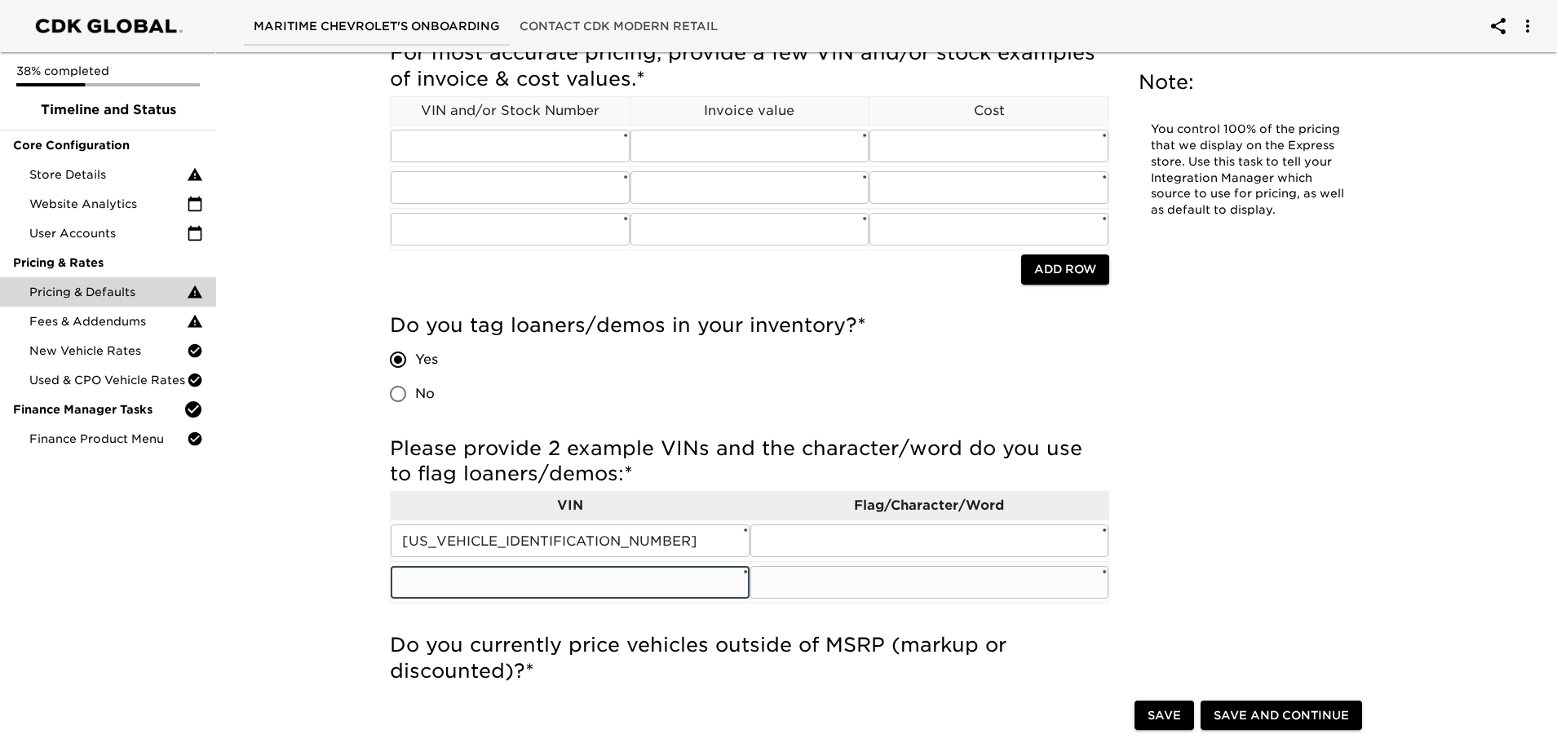
click at [520, 583] on input "text" at bounding box center [570, 582] width 359 height 33
type input "[US_VEHICLE_IDENTIFICATION_NUMBER]"
click at [833, 545] on input "text" at bounding box center [930, 541] width 359 height 33
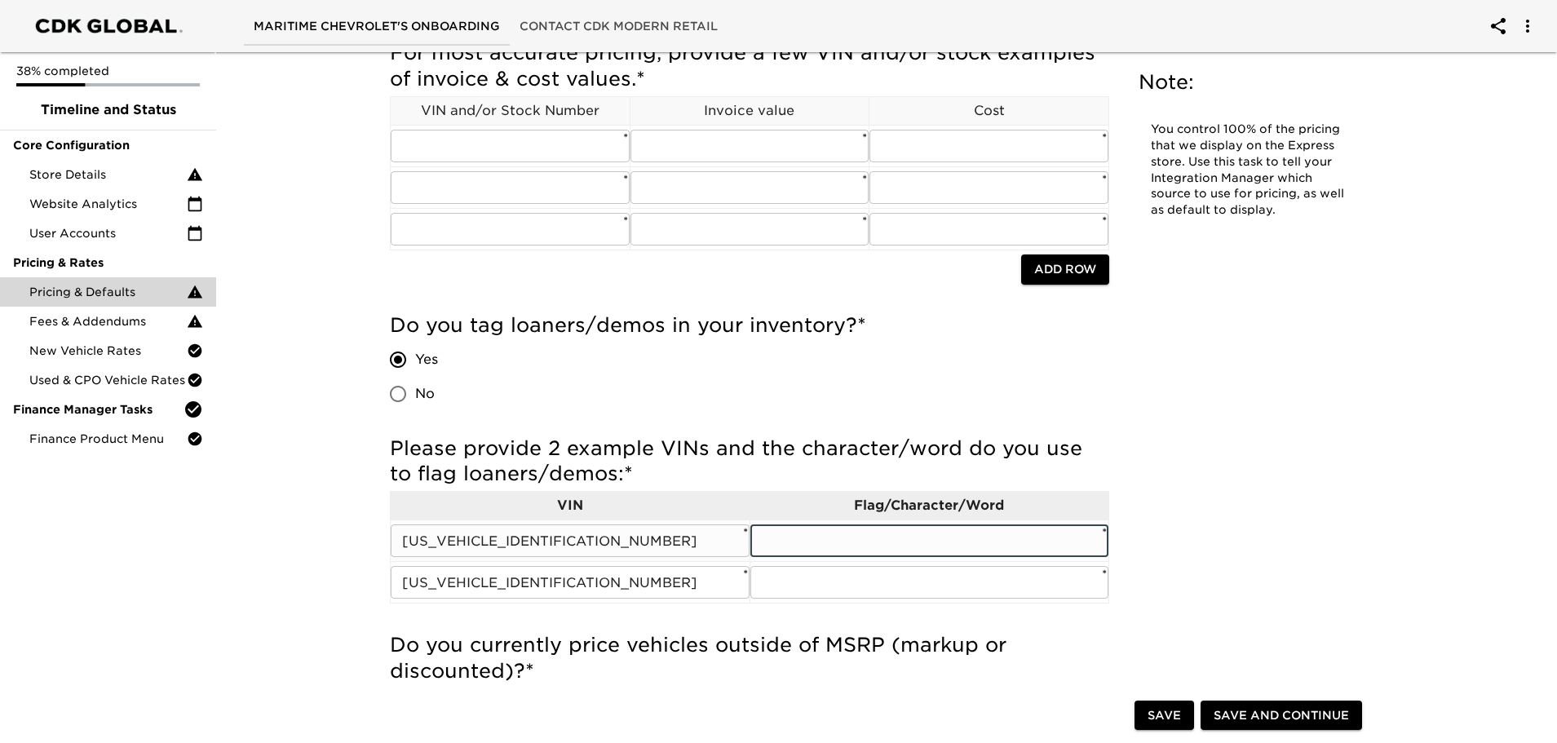
type input "Courtesy Transportation Unit"
click at [885, 586] on input "text" at bounding box center [930, 582] width 359 height 33
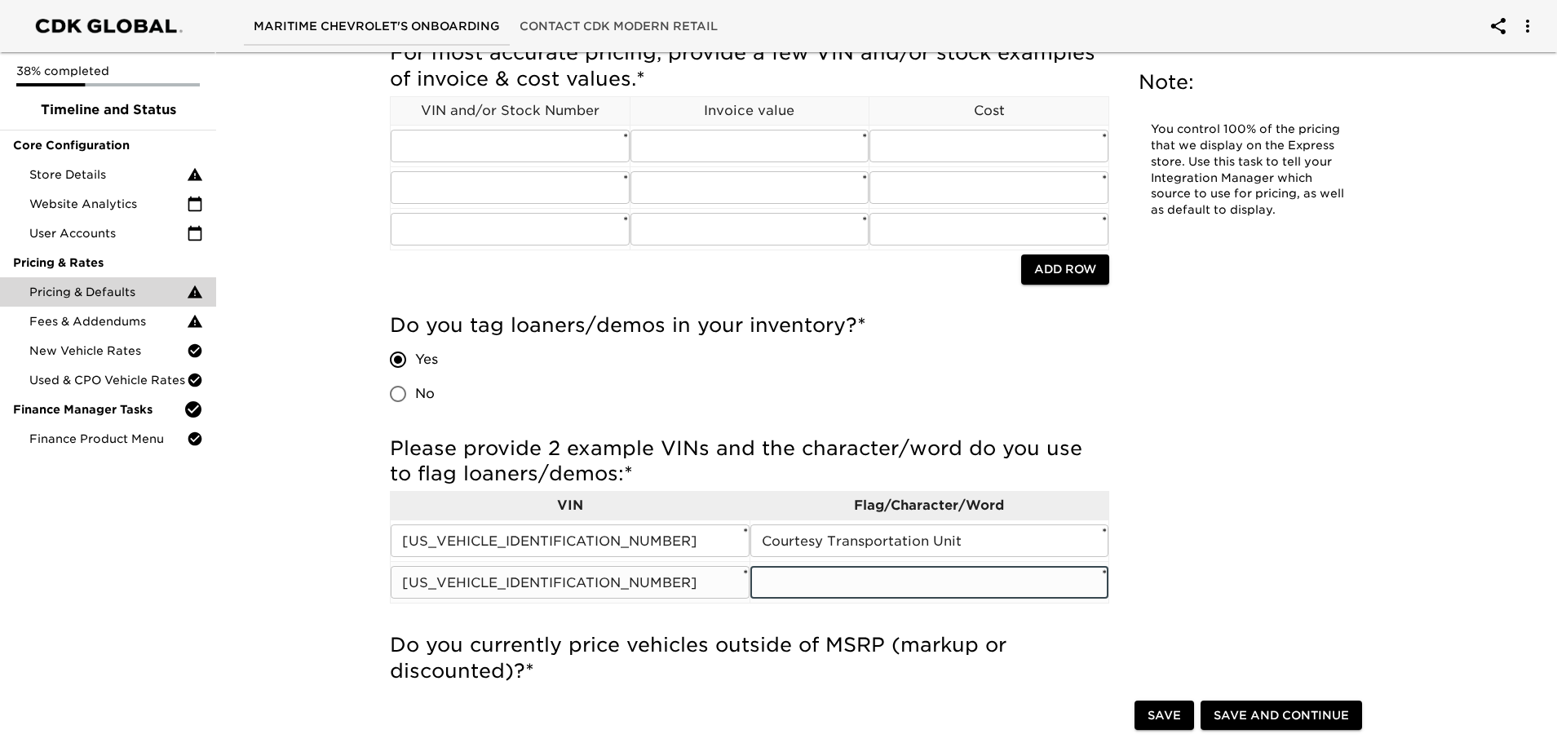
type input "Courtesy Transportation Unit"
click at [465, 139] on input "text" at bounding box center [510, 146] width 239 height 33
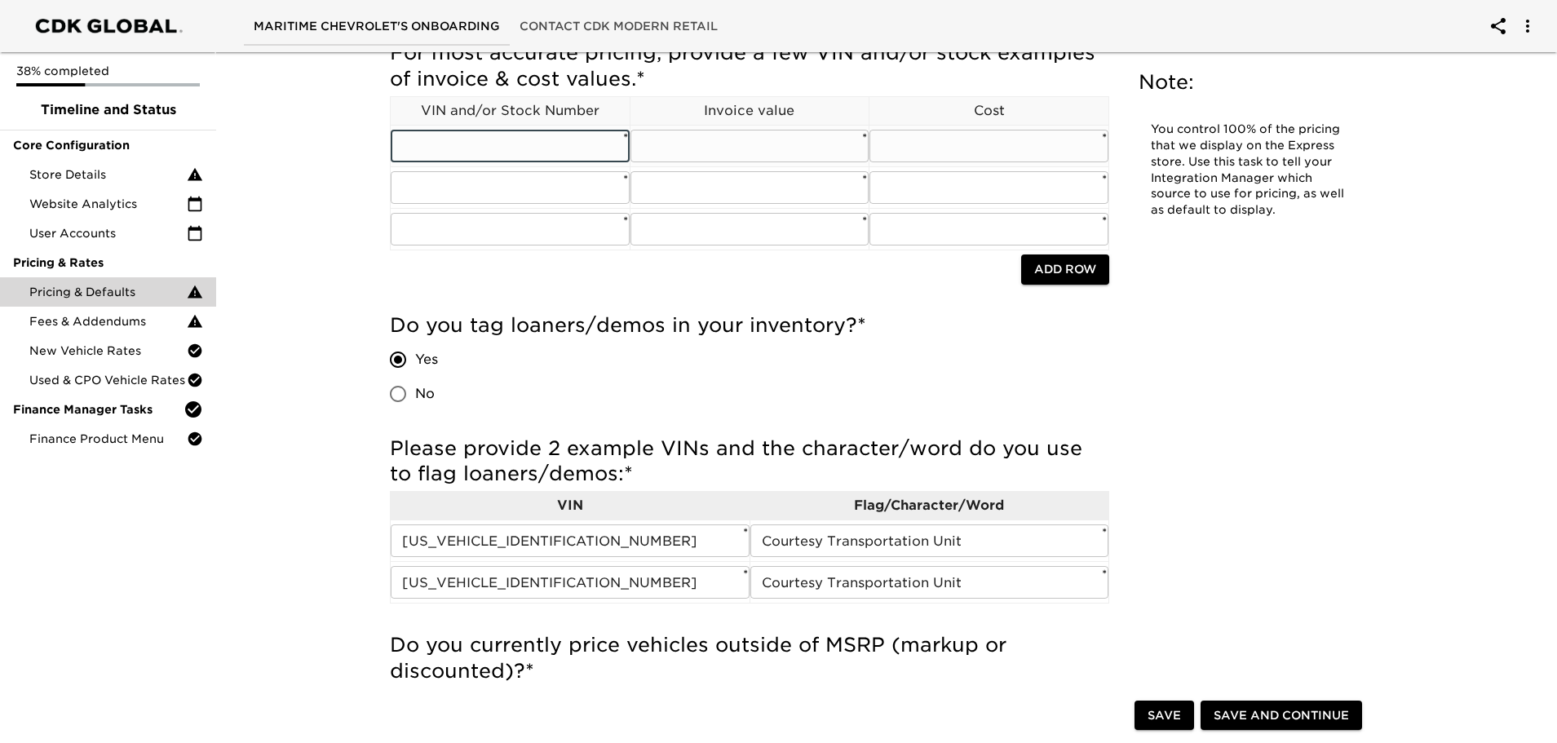
type input "[US_VEHICLE_IDENTIFICATION_NUMBER]"
click at [675, 145] on input "text" at bounding box center [750, 146] width 239 height 33
type input "53574.60"
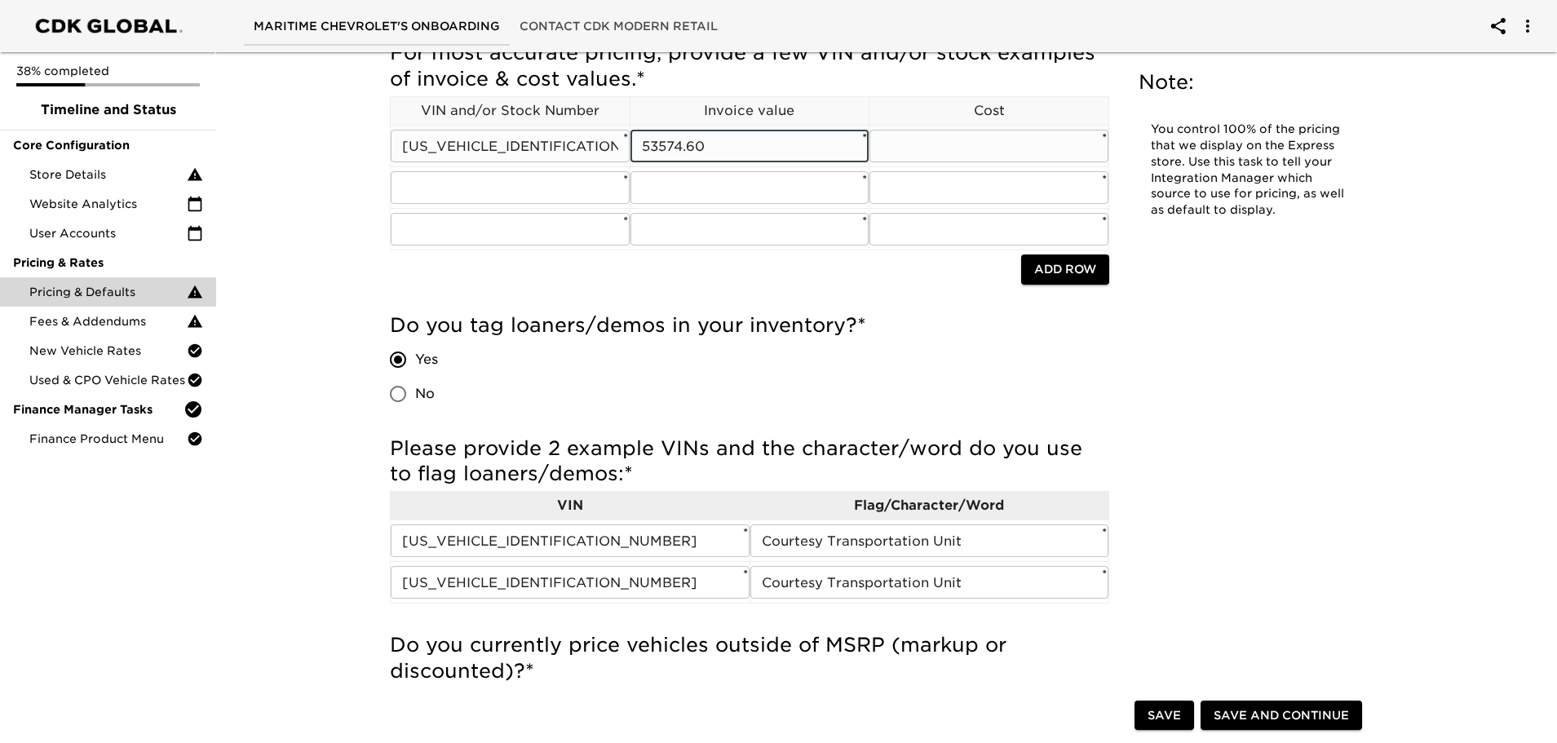
click at [906, 151] on input "text" at bounding box center [989, 146] width 239 height 33
type input "50817.60"
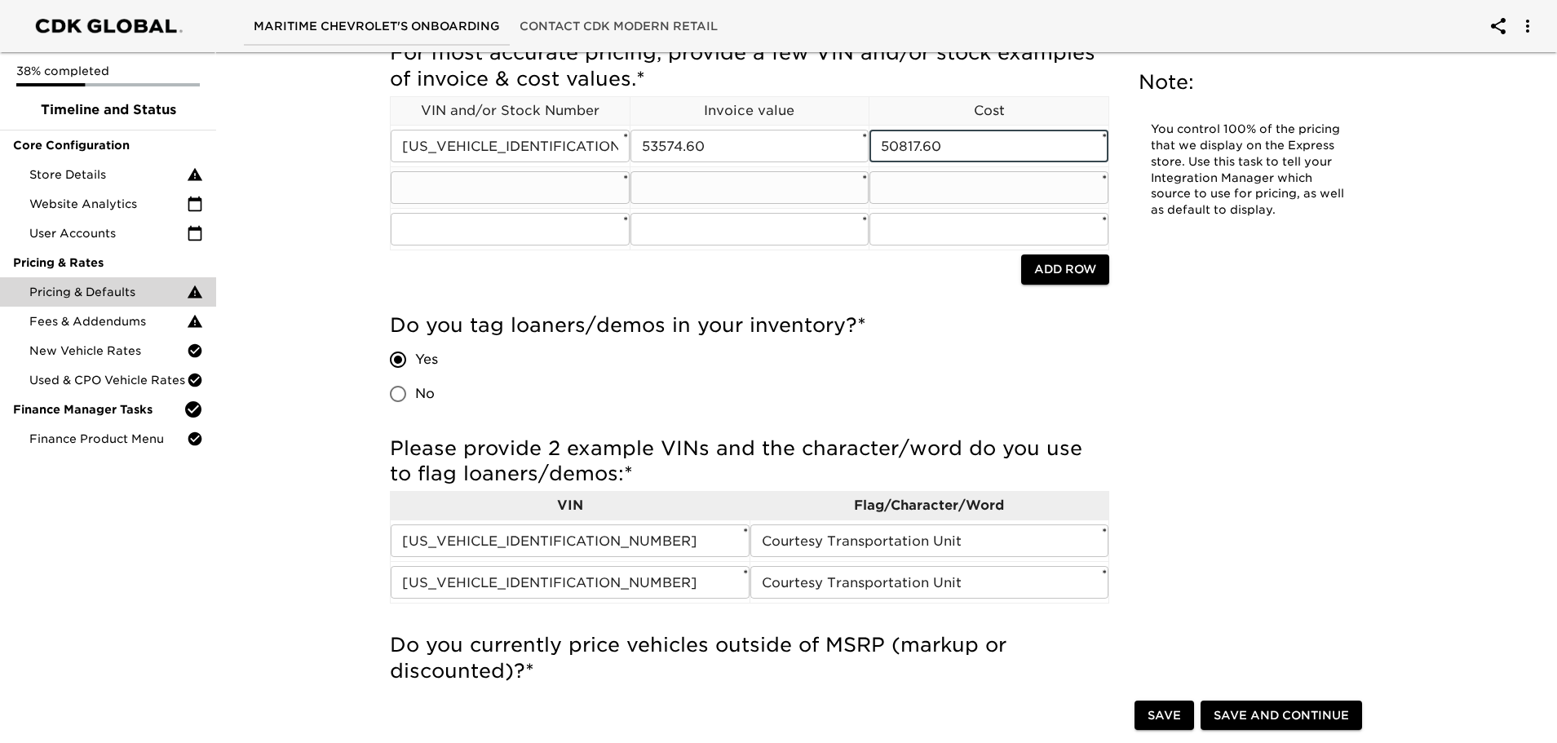
click at [510, 204] on input "text" at bounding box center [510, 187] width 239 height 33
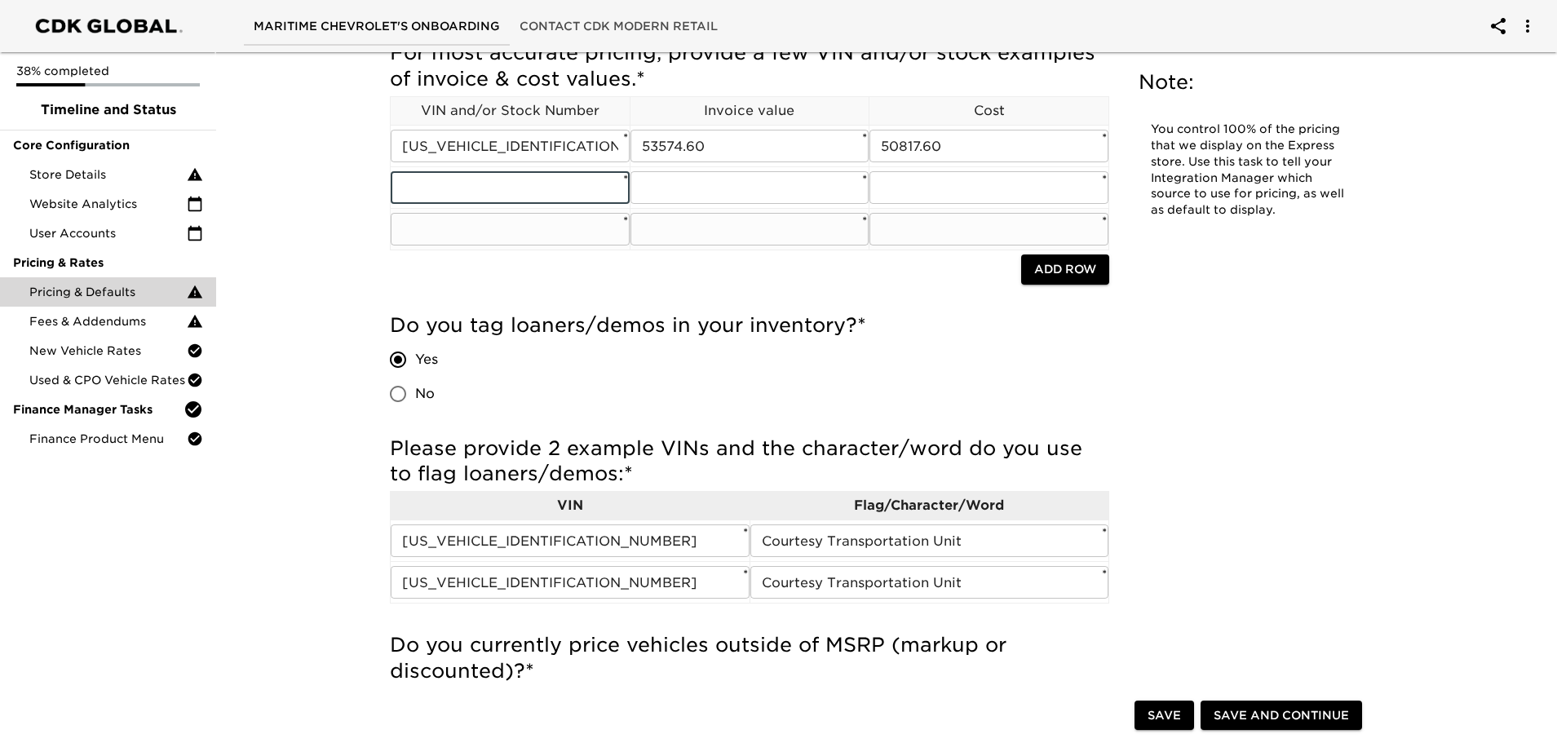
type input "[US_VEHICLE_IDENTIFICATION_NUMBER]"
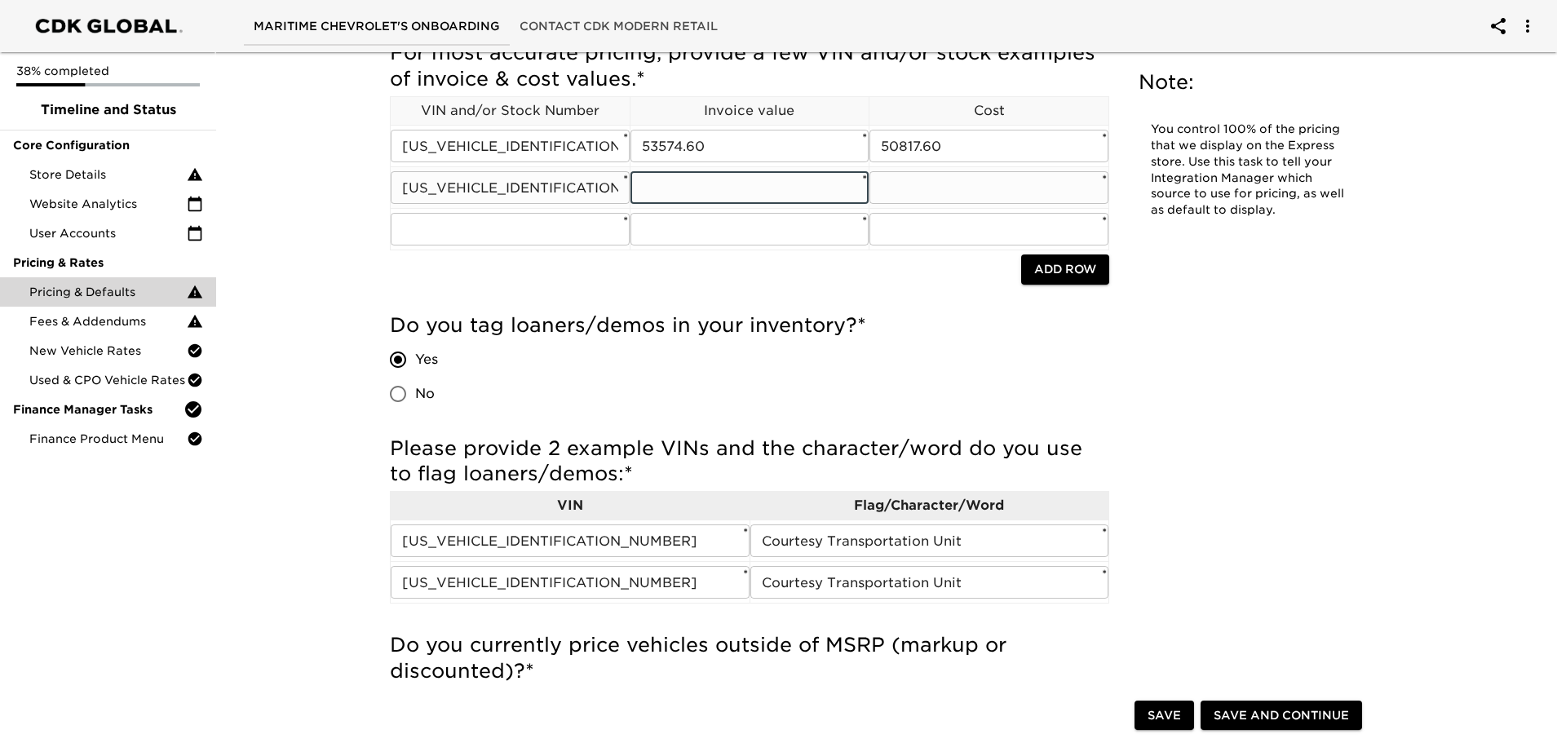
click at [706, 185] on input "text" at bounding box center [750, 187] width 239 height 33
type input "48995.00"
click at [865, 196] on input "48995.00" at bounding box center [750, 187] width 239 height 33
click at [891, 199] on input "text" at bounding box center [989, 187] width 239 height 33
type input "47567.00"
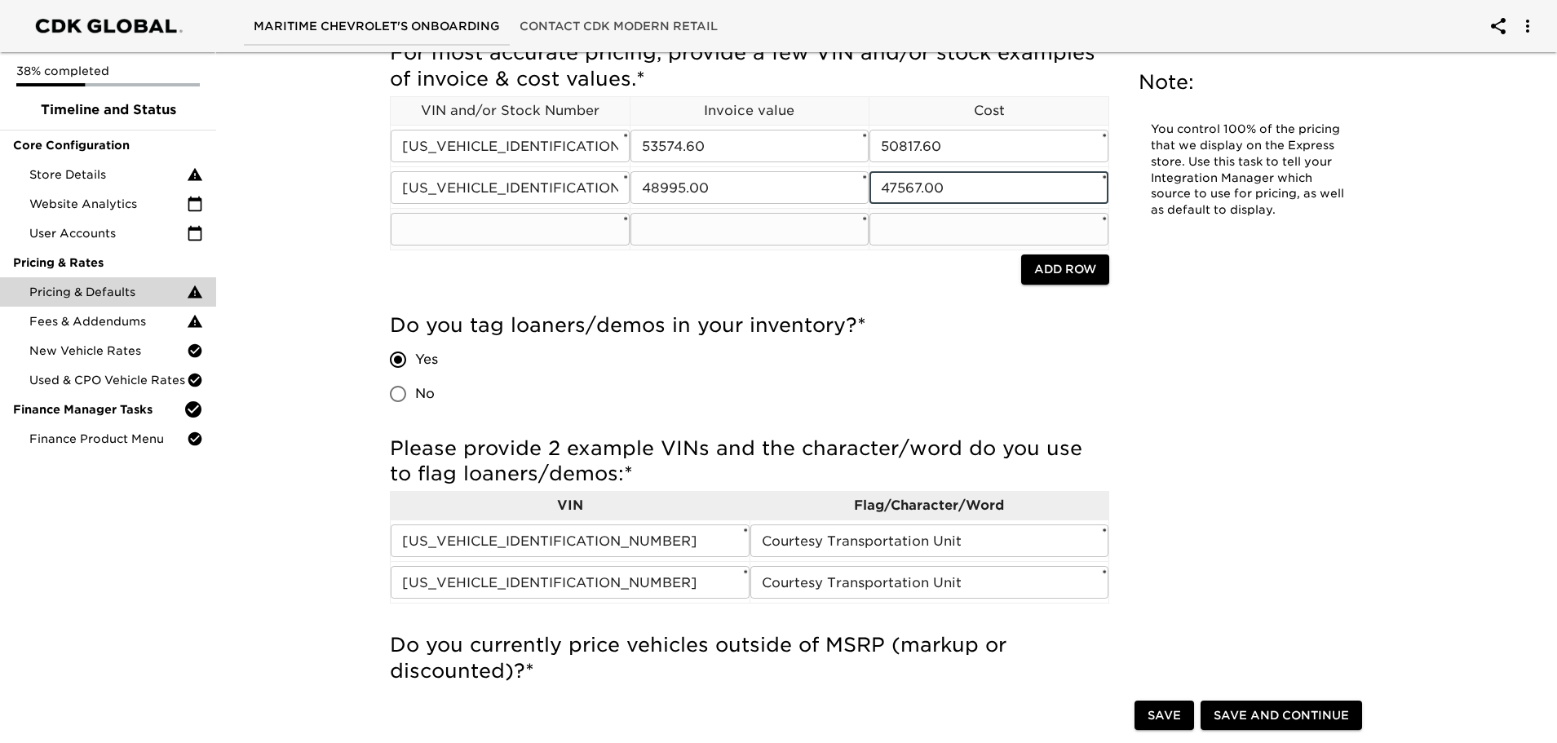
click at [493, 219] on input "text" at bounding box center [510, 229] width 239 height 33
type input "[US_VEHICLE_IDENTIFICATION_NUMBER]"
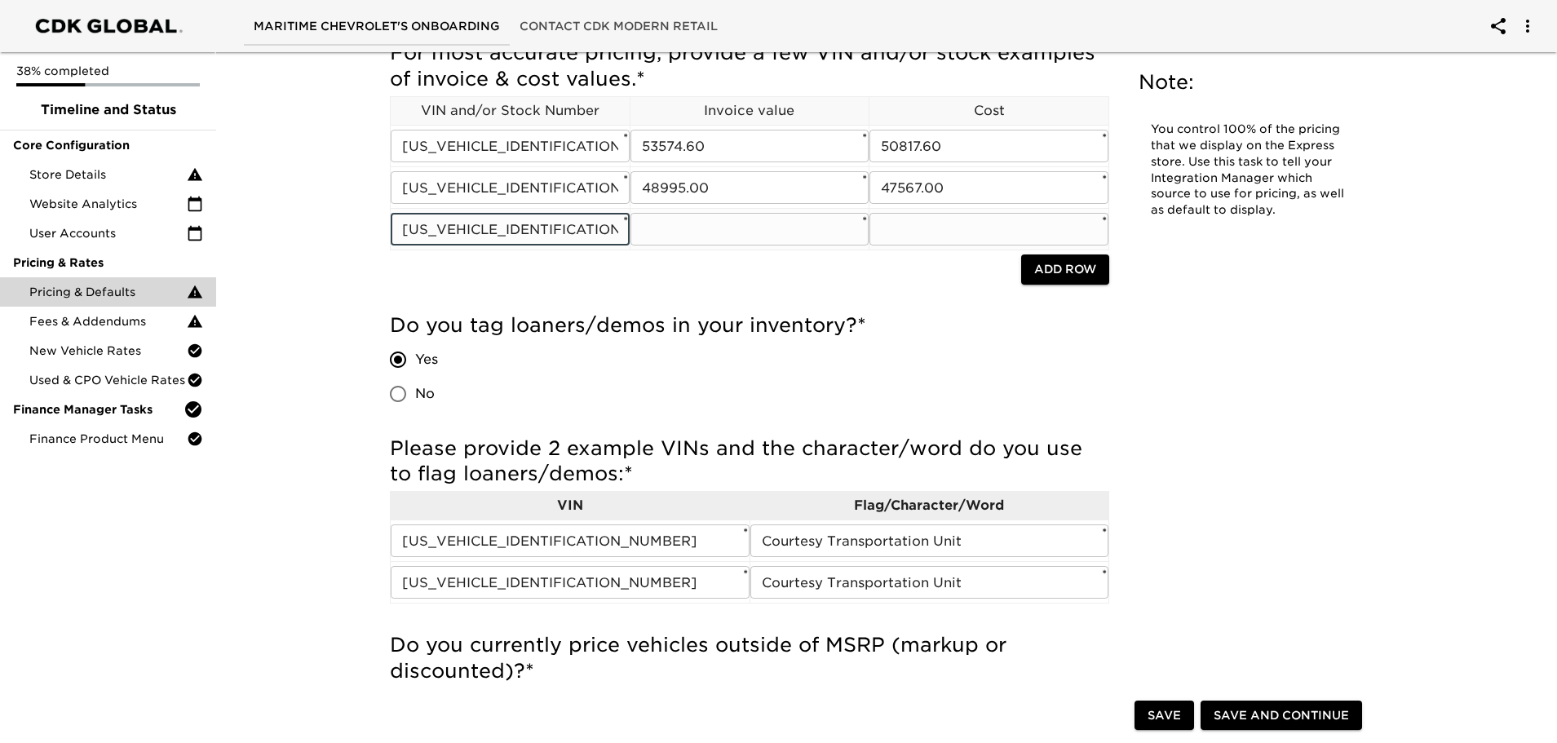
drag, startPoint x: 719, startPoint y: 209, endPoint x: 730, endPoint y: 215, distance: 13.2
click at [720, 209] on td "​ *" at bounding box center [750, 230] width 240 height 42
click at [738, 230] on input "text" at bounding box center [750, 229] width 239 height 33
type input "37496.08"
click at [937, 244] on input "text" at bounding box center [989, 229] width 239 height 33
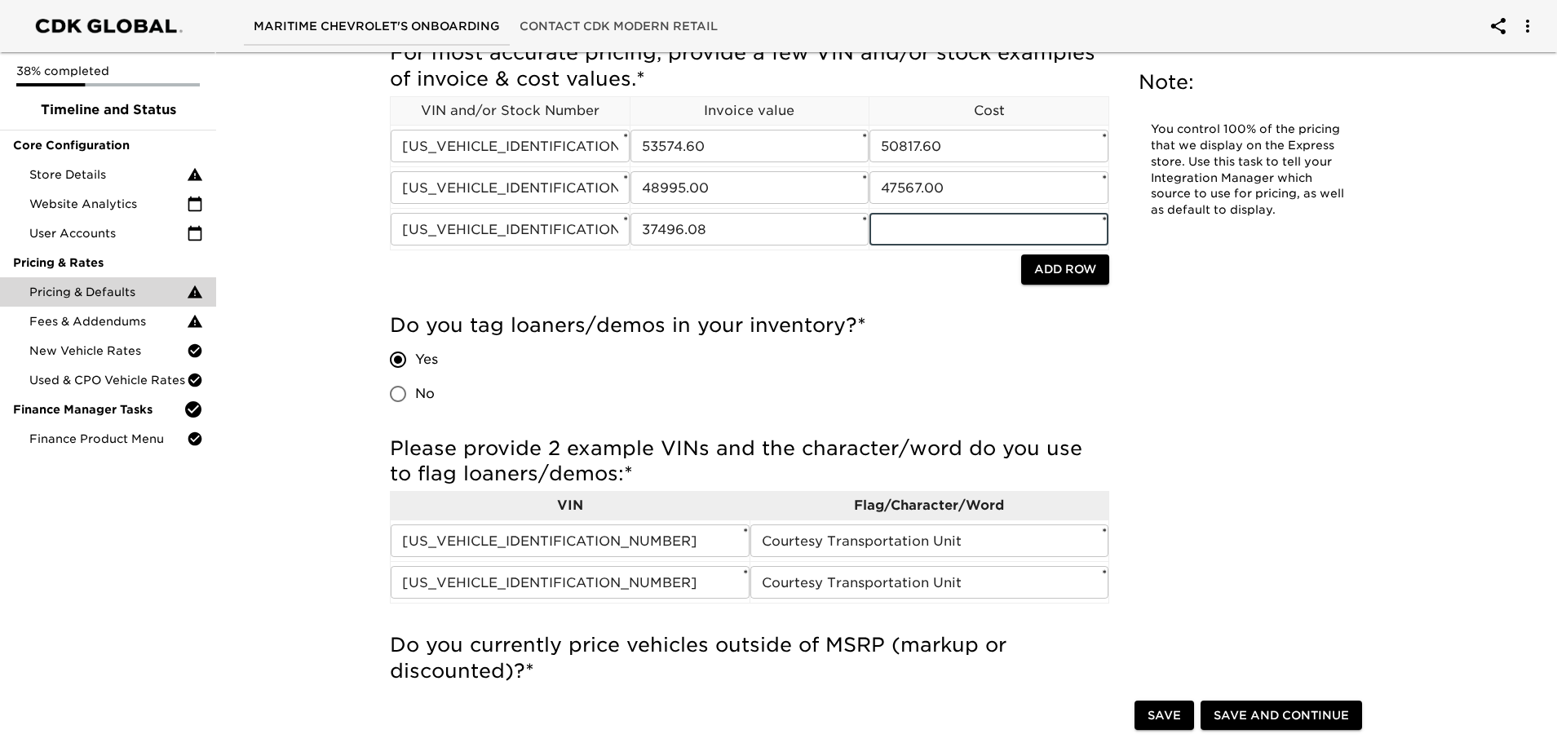
type input "35886.60"
click at [835, 317] on h5 "Do you tag loaners/demos in your inventory? *" at bounding box center [750, 325] width 720 height 26
click at [1186, 721] on button "Save" at bounding box center [1165, 716] width 60 height 30
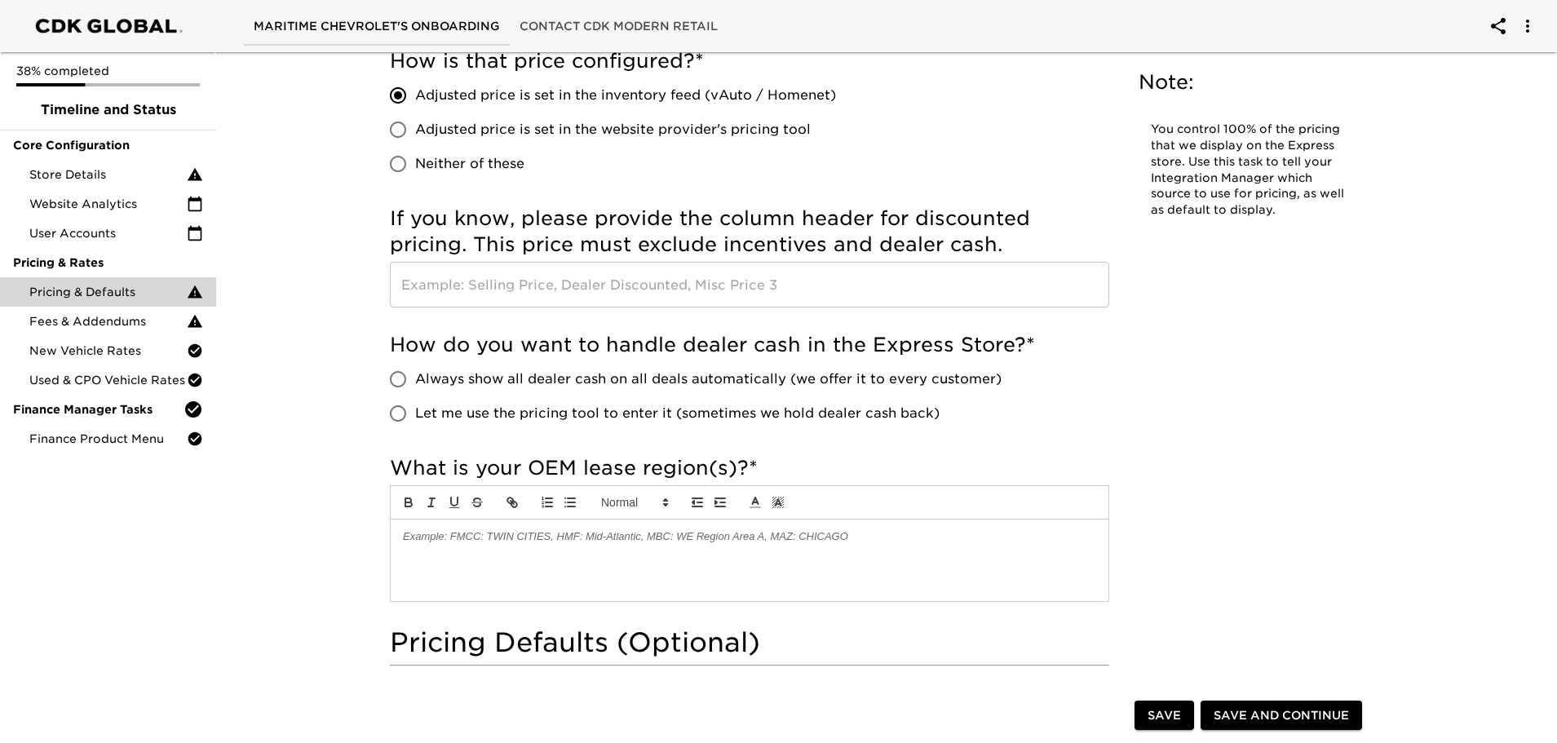
scroll to position [946, 0]
click at [126, 330] on span "Fees & Addendums" at bounding box center [107, 321] width 157 height 16
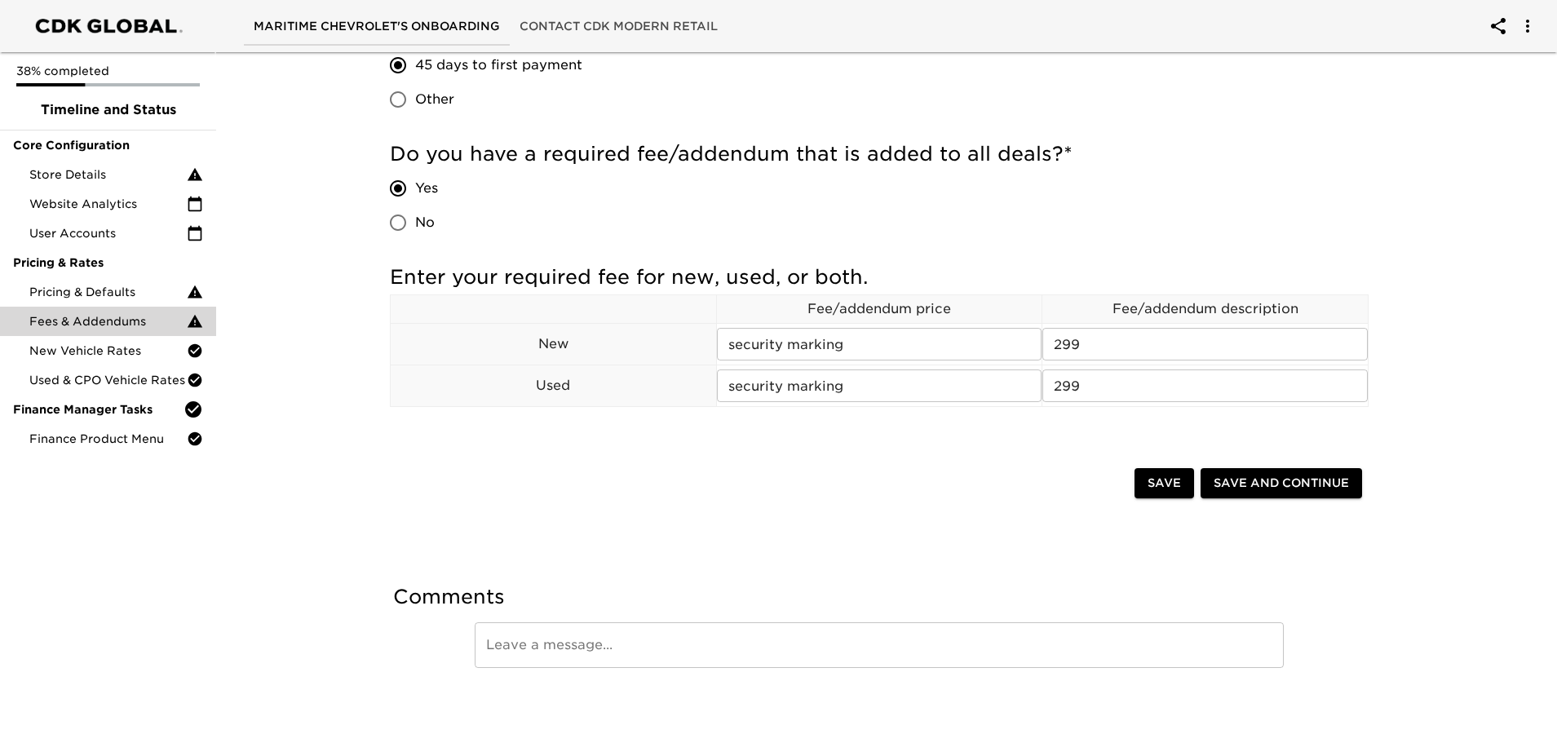
scroll to position [415, 0]
click at [113, 182] on span "Store Details" at bounding box center [107, 174] width 157 height 16
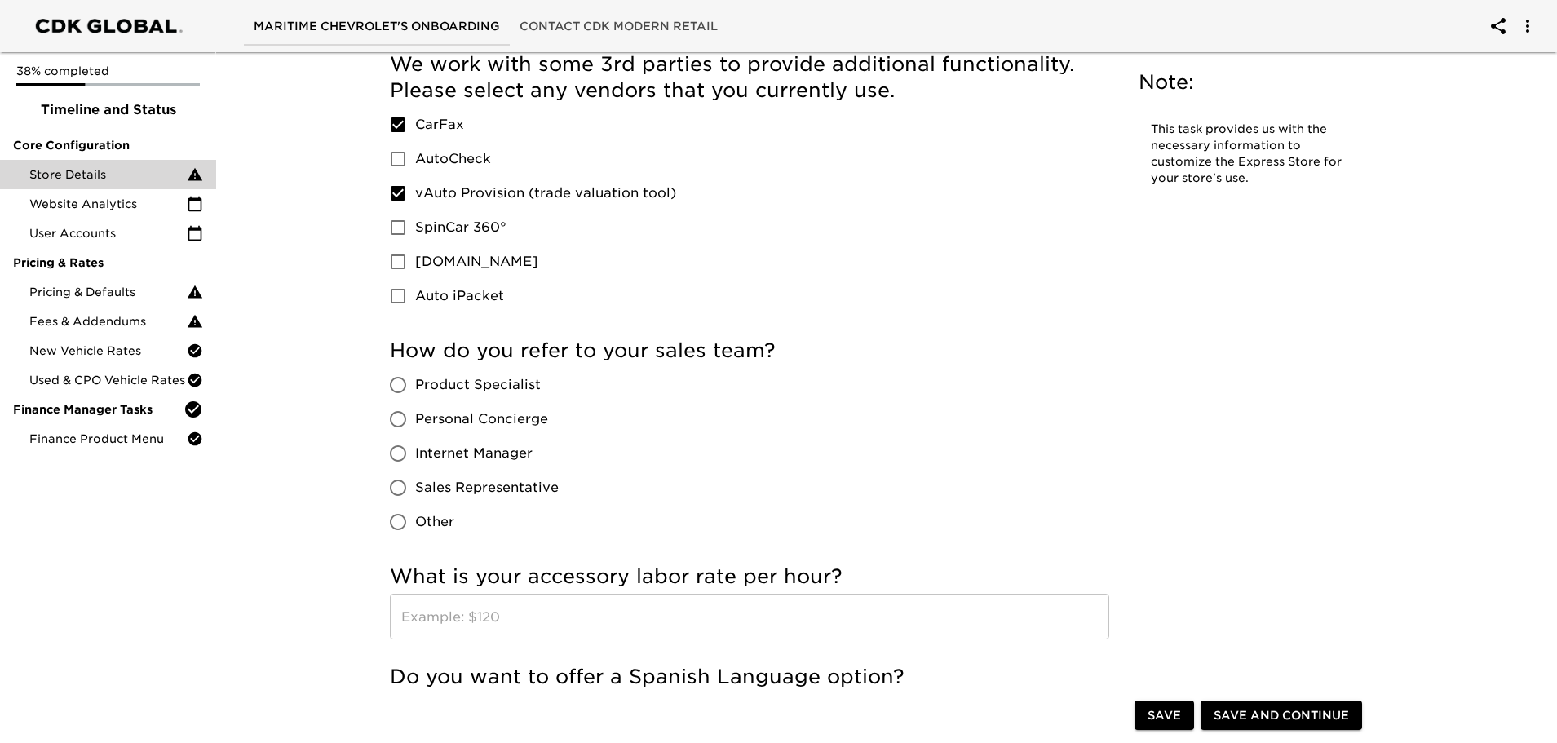
scroll to position [2040, 0]
click at [403, 387] on input "Product Specialist" at bounding box center [398, 382] width 34 height 34
radio input "true"
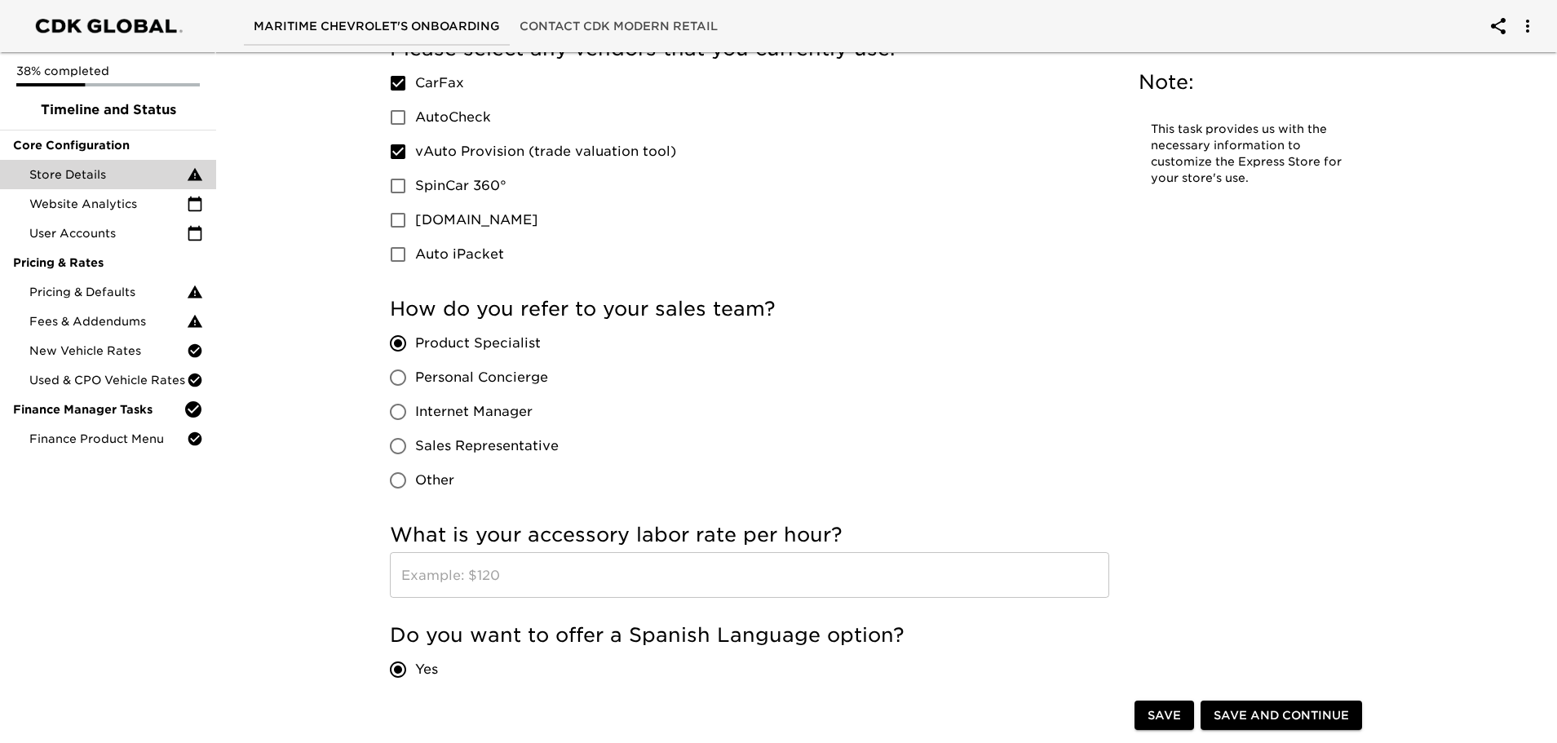
scroll to position [2121, 0]
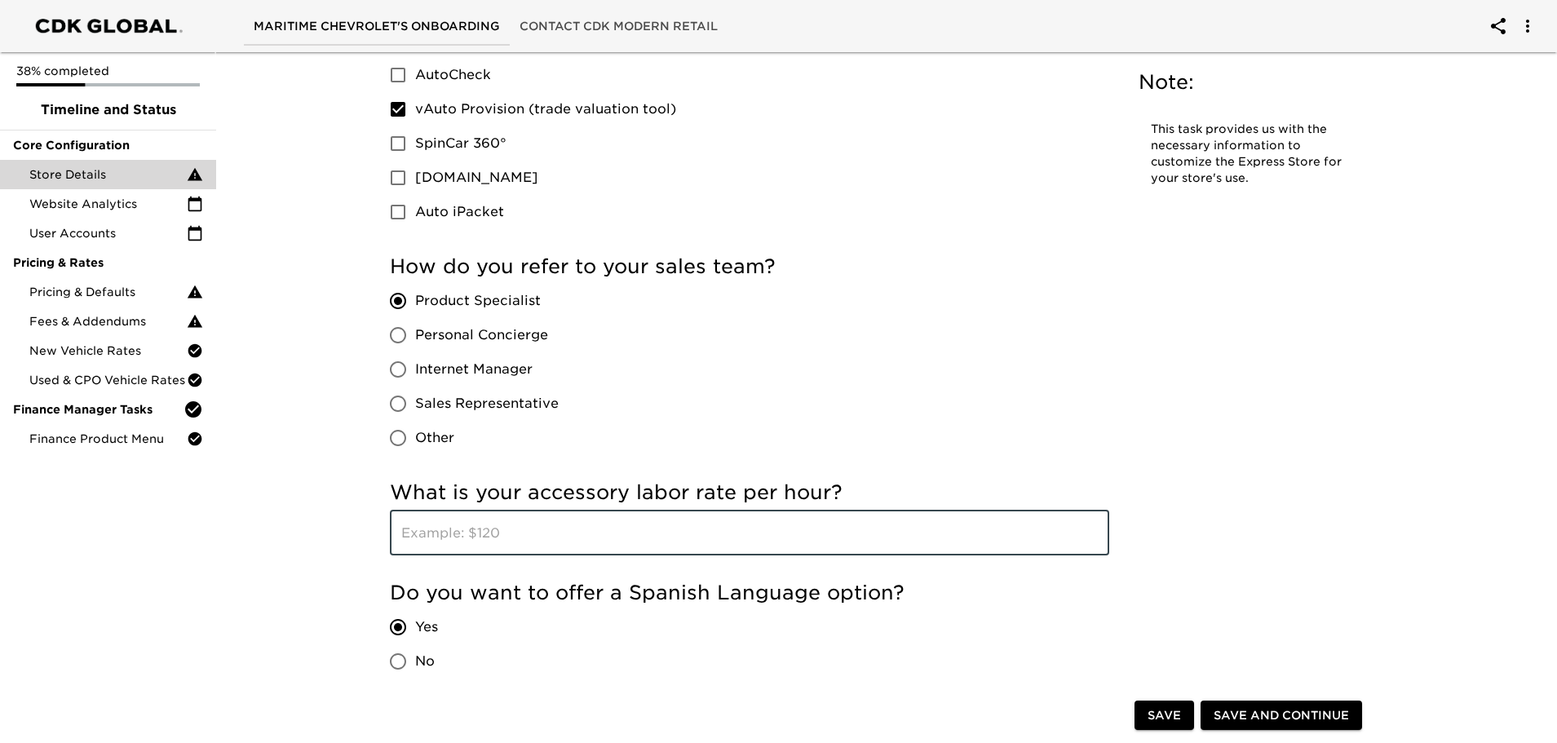
click at [534, 546] on input "text" at bounding box center [750, 533] width 720 height 46
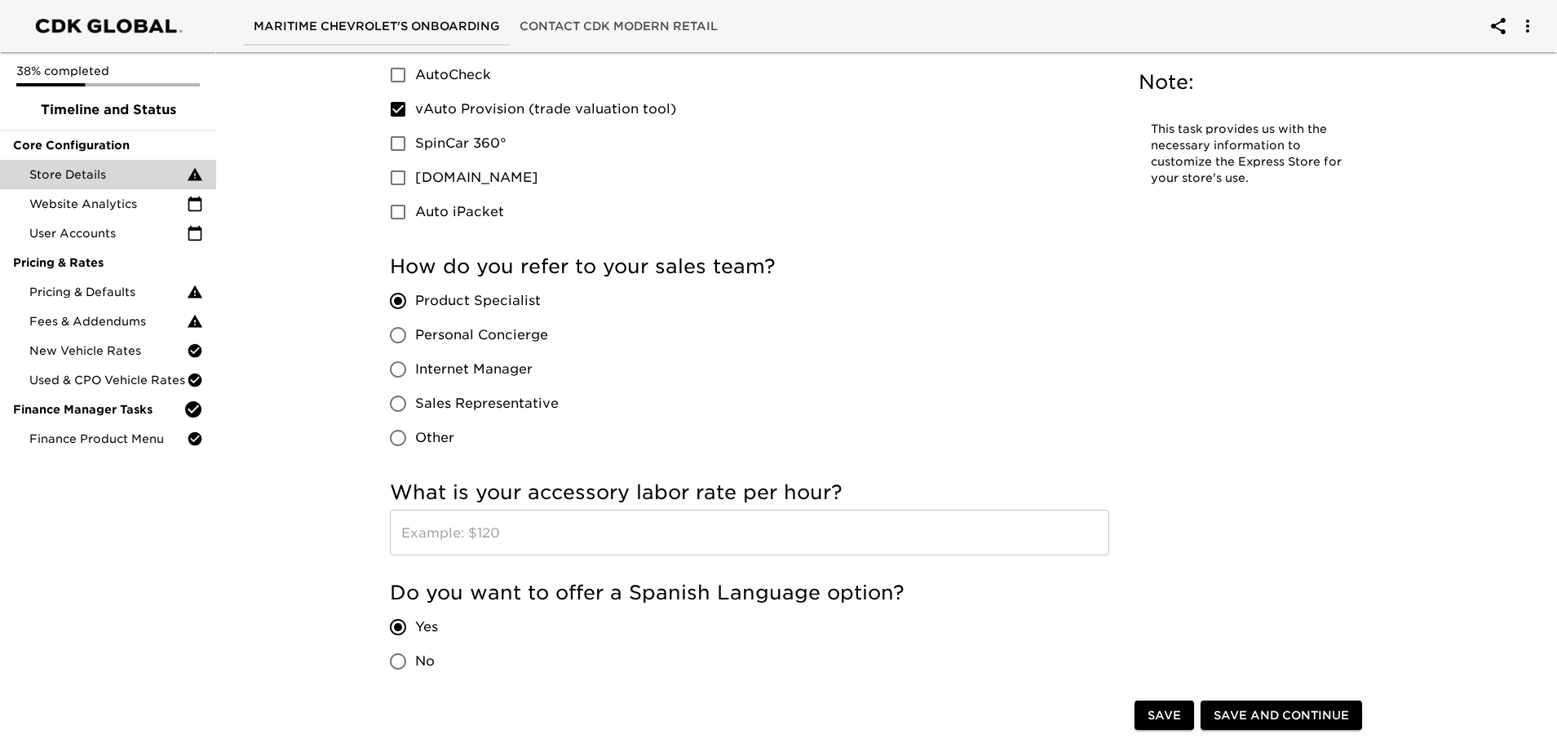
click at [516, 547] on input "text" at bounding box center [750, 533] width 720 height 46
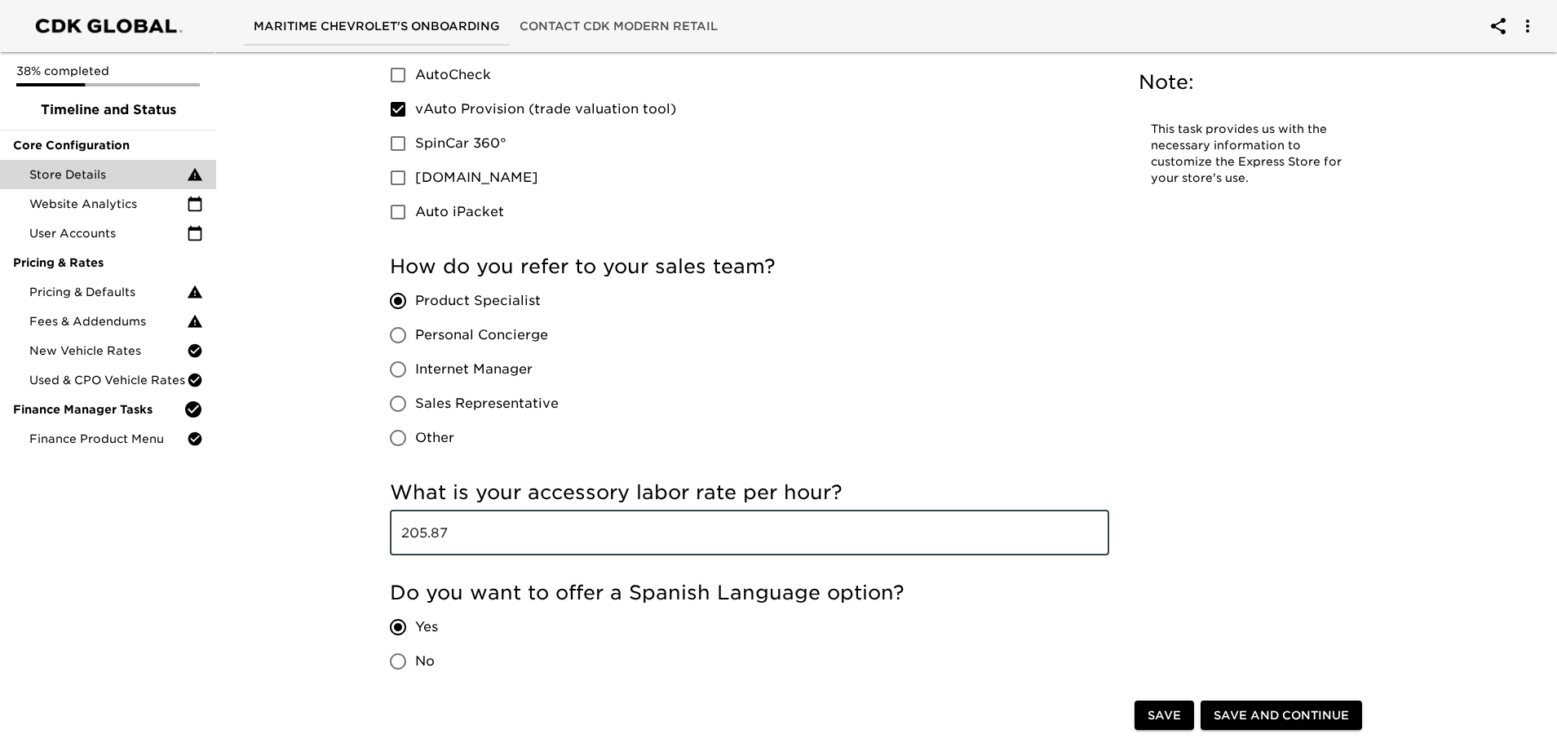
type input "205.87"
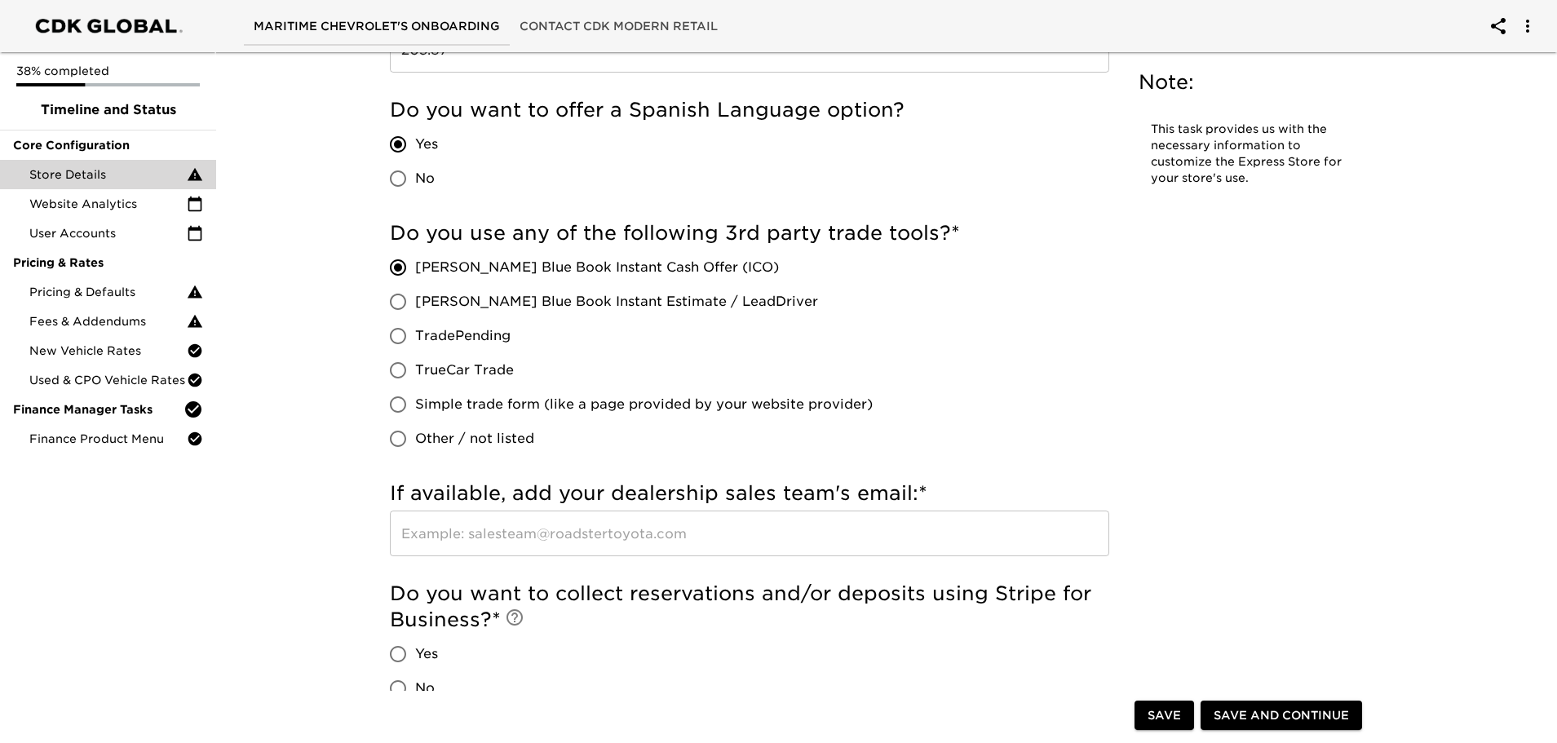
scroll to position [2692, 0]
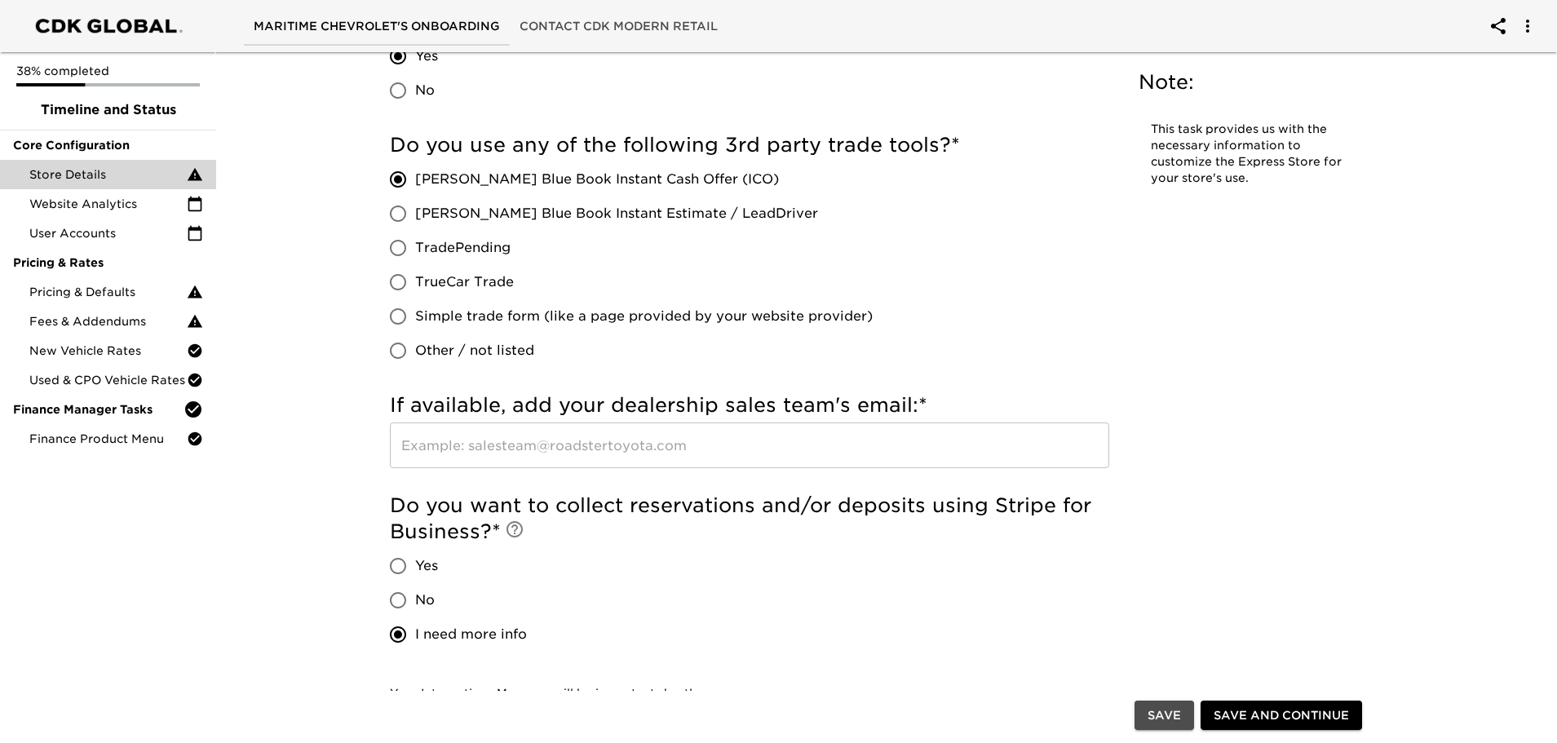
click at [1146, 721] on button "Save" at bounding box center [1165, 716] width 60 height 30
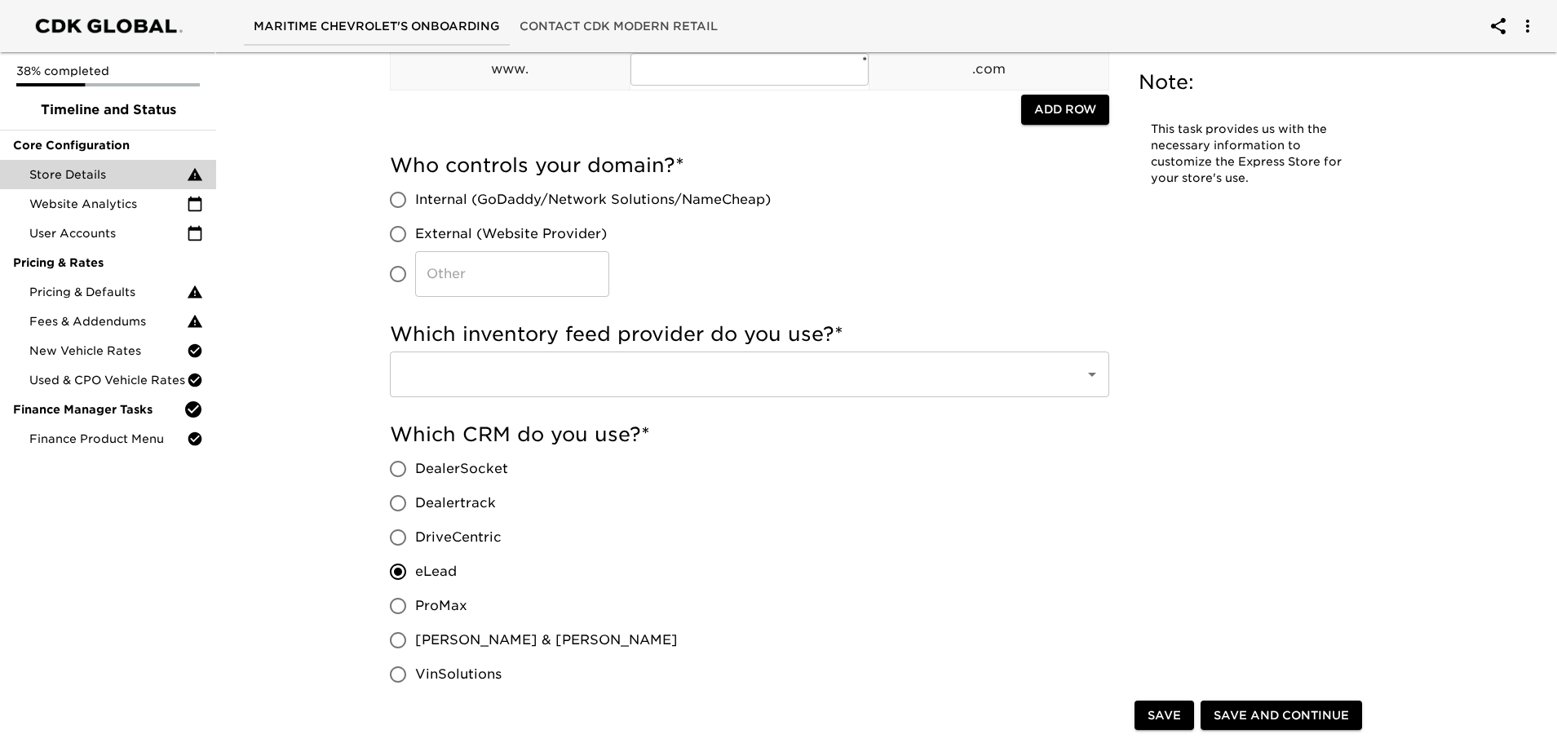
scroll to position [245, 0]
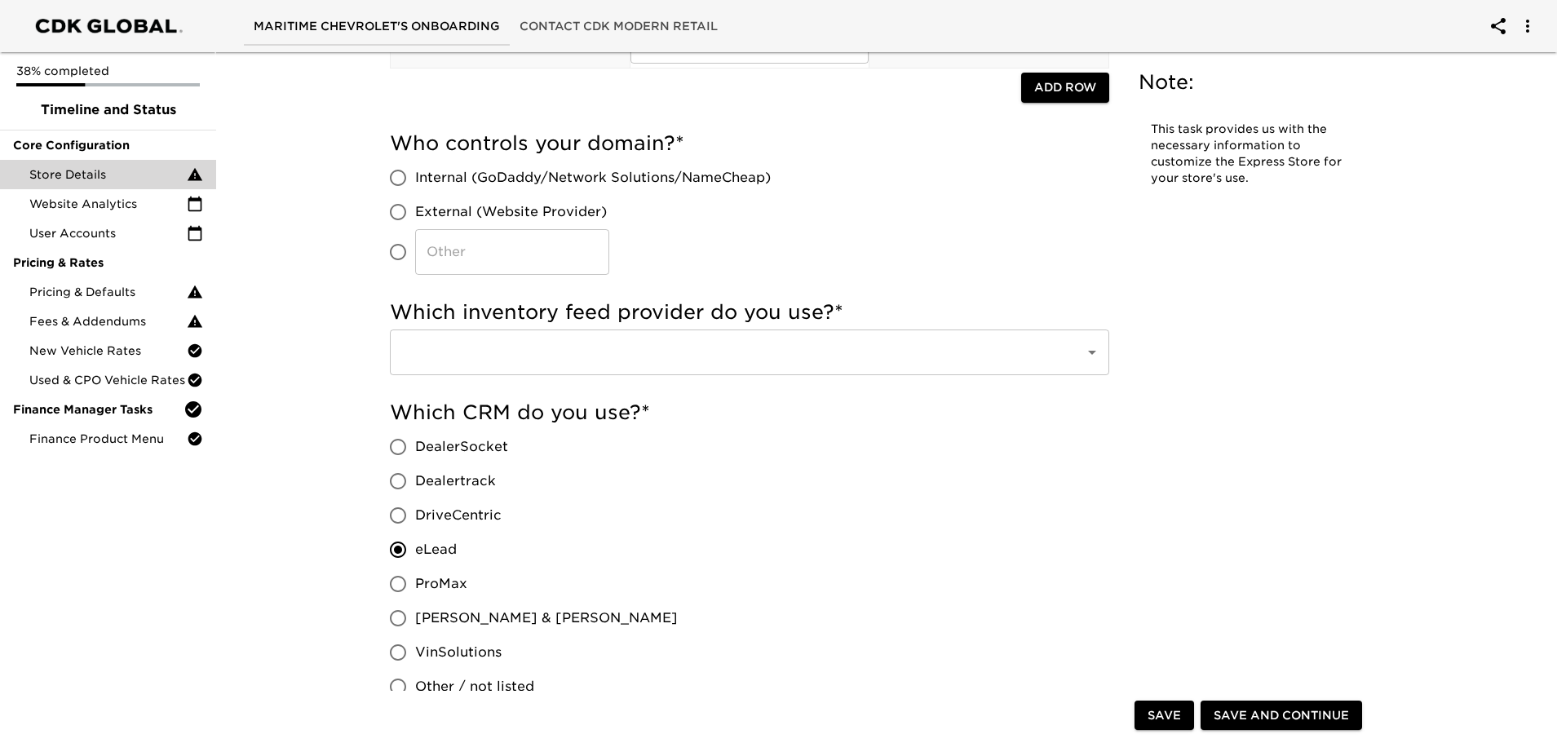
click at [710, 350] on input "text" at bounding box center [726, 352] width 659 height 31
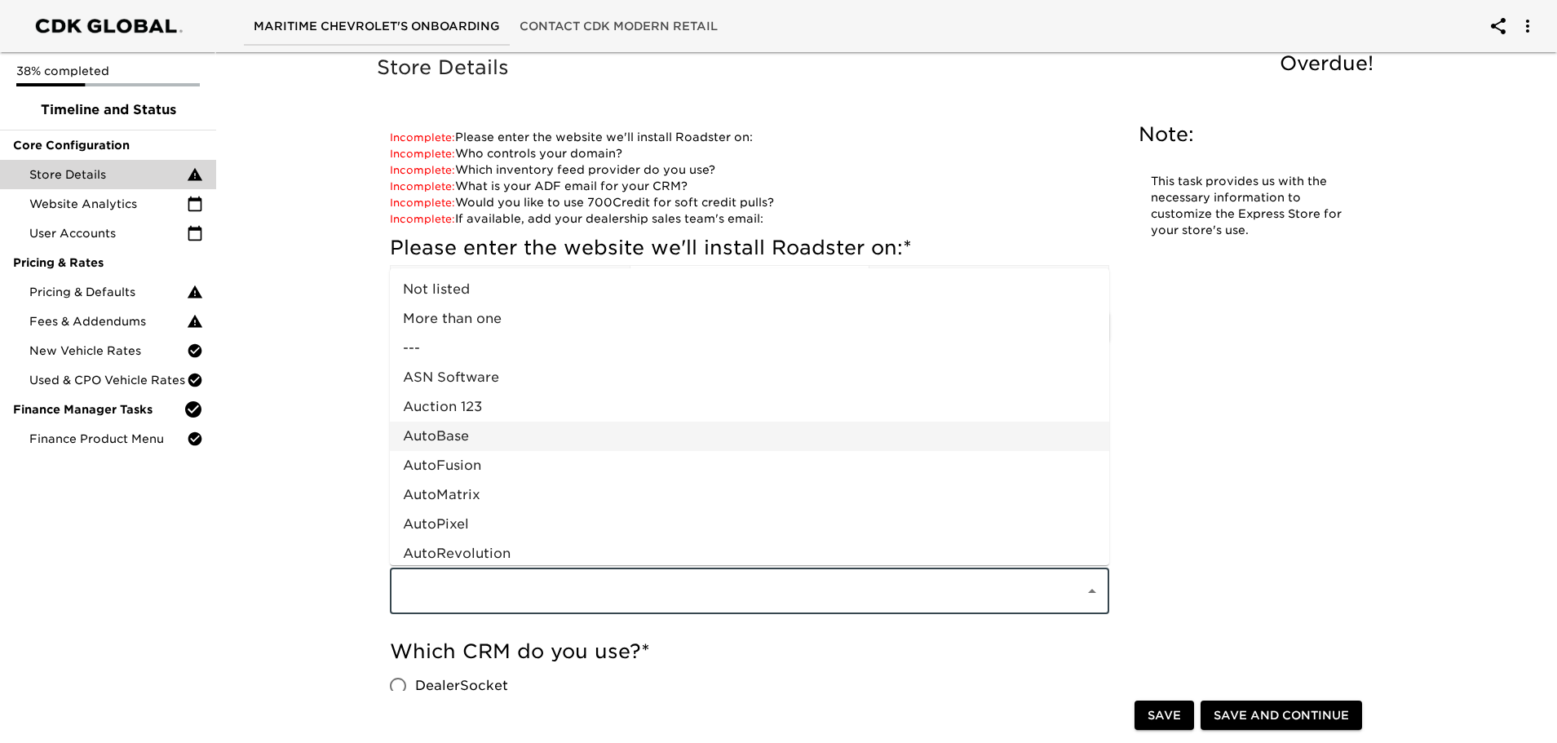
scroll to position [0, 0]
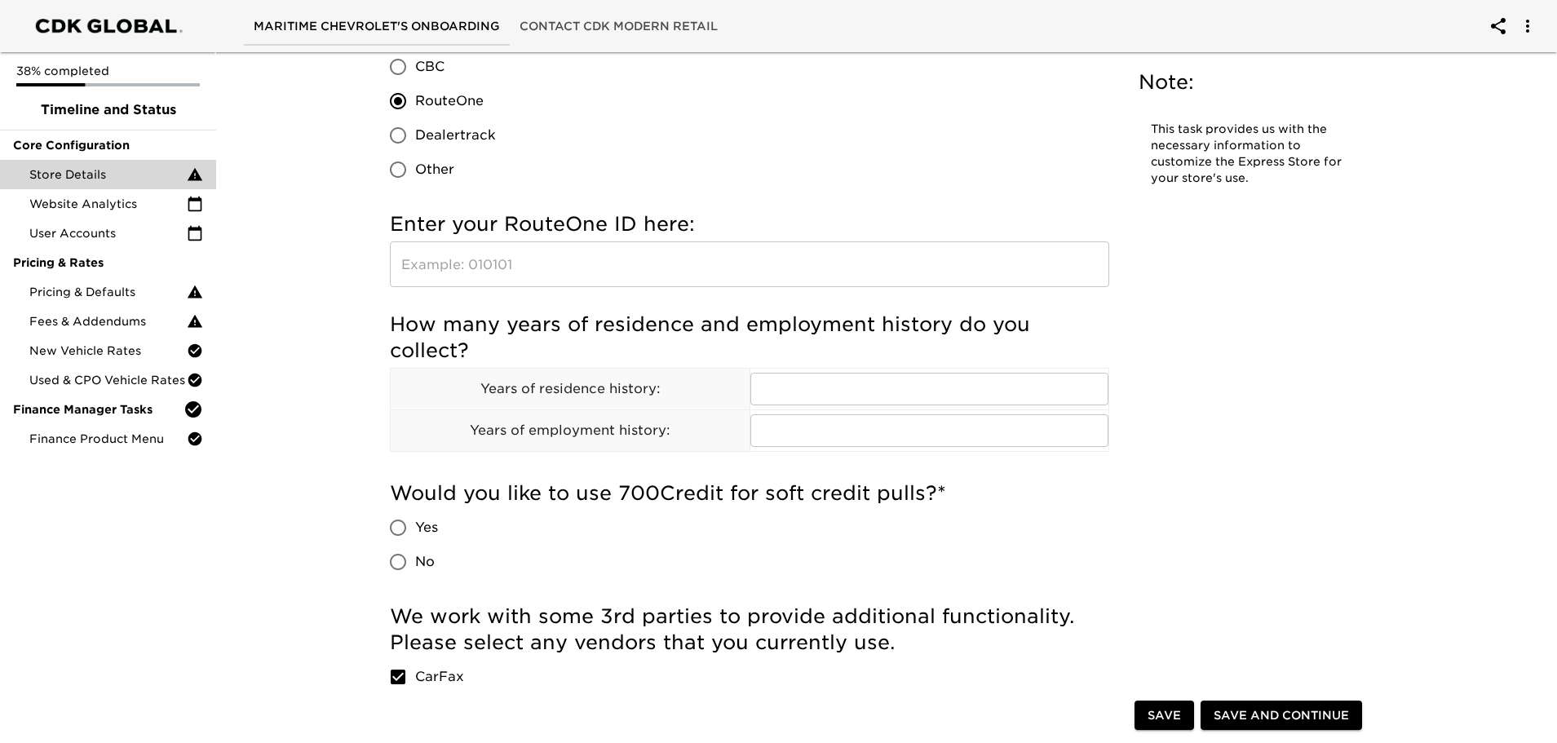
scroll to position [1550, 0]
